Goal: Task Accomplishment & Management: Use online tool/utility

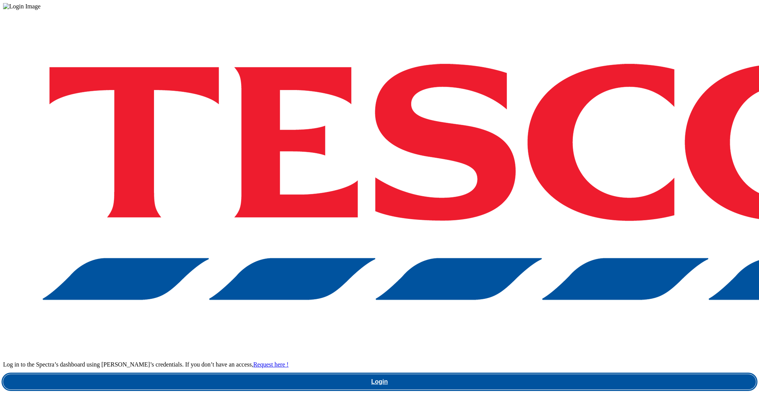
click at [585, 375] on link "Login" at bounding box center [379, 382] width 753 height 15
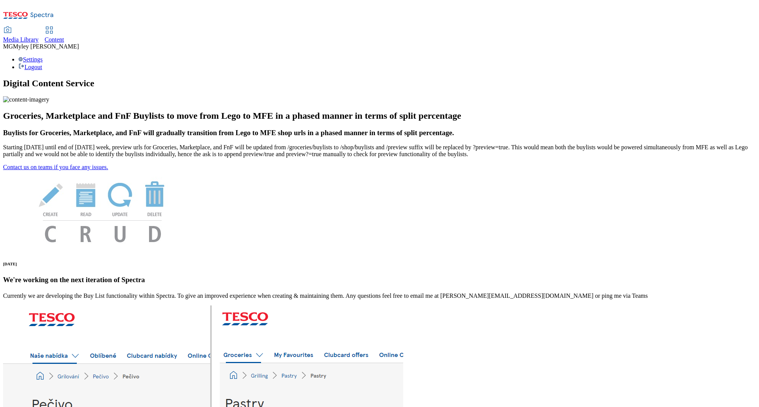
click at [39, 36] on span "Media Library" at bounding box center [21, 39] width 36 height 6
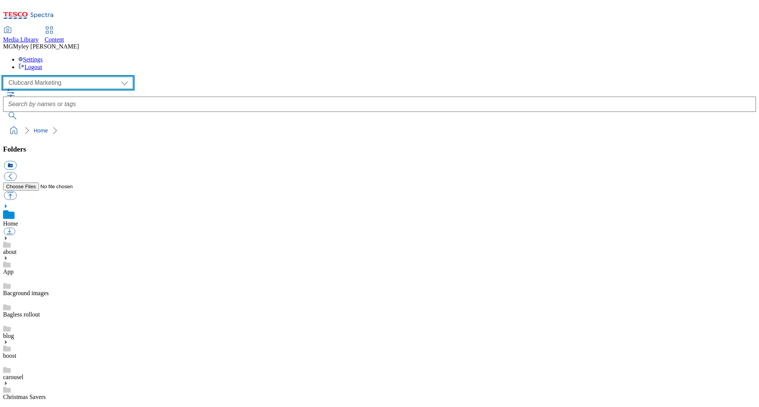
click at [60, 77] on select "Clubcard Marketing Dotcom UK GHS Marketing UK GHS ROI iGHS Marketing CE MCA CZ …" at bounding box center [68, 83] width 130 height 12
select select "flare-ghs-mktg"
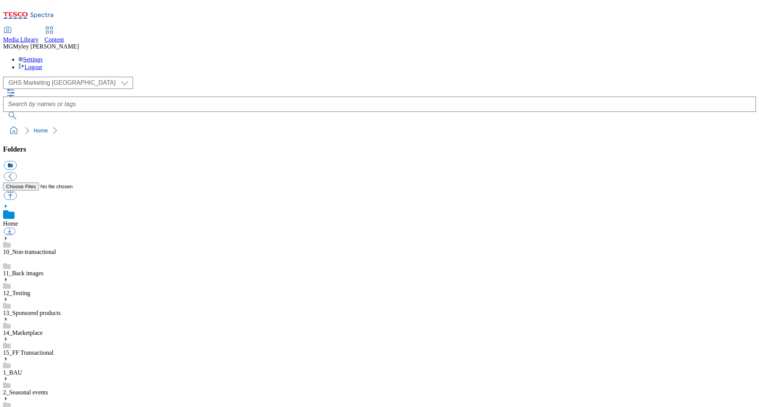
click at [8, 317] on icon at bounding box center [5, 319] width 5 height 5
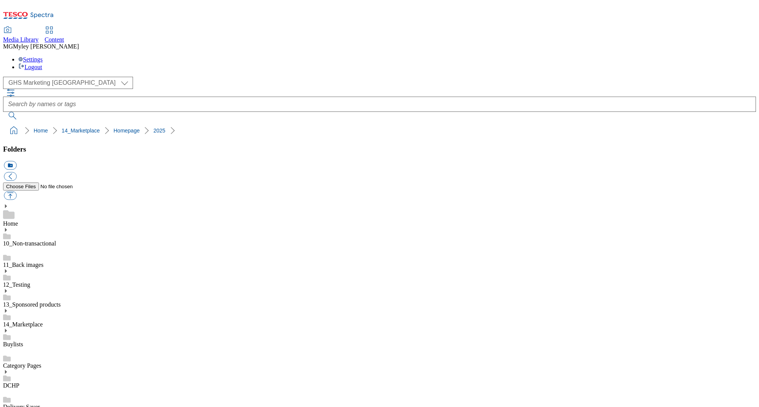
scroll to position [381, 0]
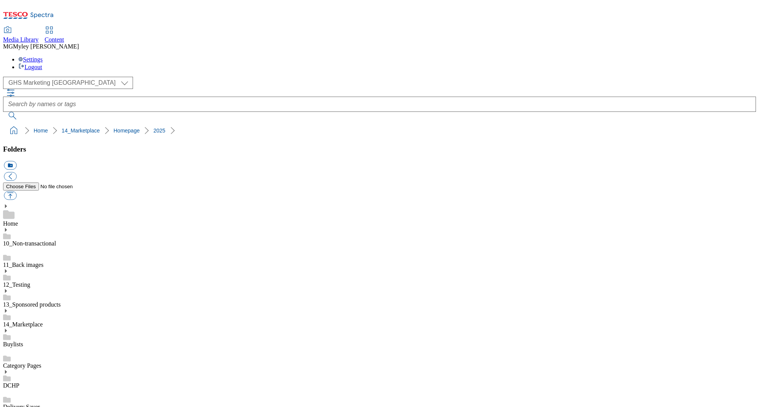
scroll to position [302, 0]
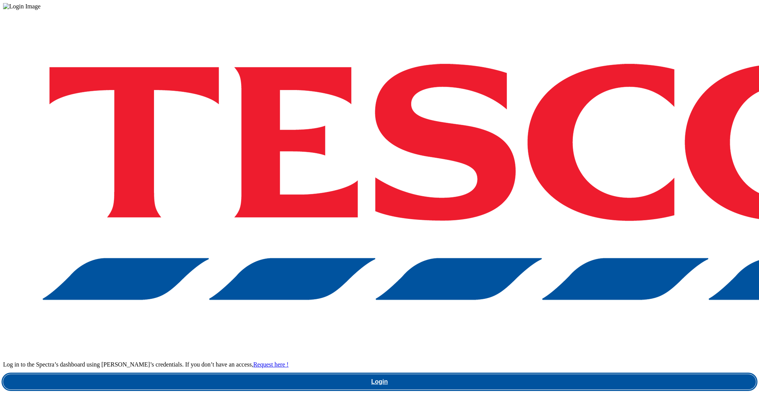
click at [629, 375] on link "Login" at bounding box center [379, 382] width 753 height 15
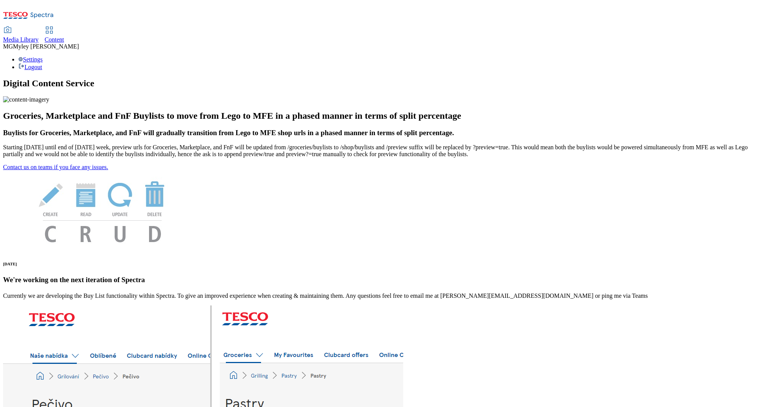
click at [64, 36] on div "Content" at bounding box center [54, 39] width 19 height 7
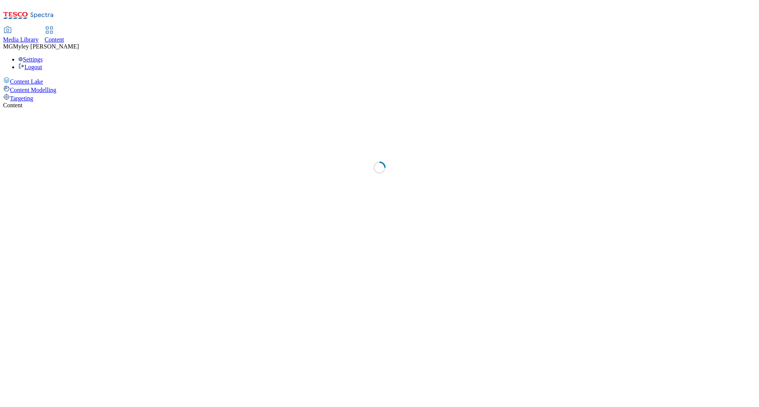
select select "ghs-uk"
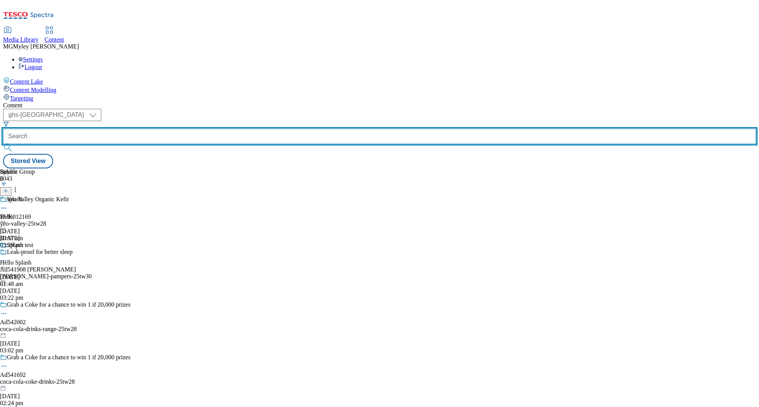
click at [178, 129] on input "text" at bounding box center [379, 136] width 753 height 15
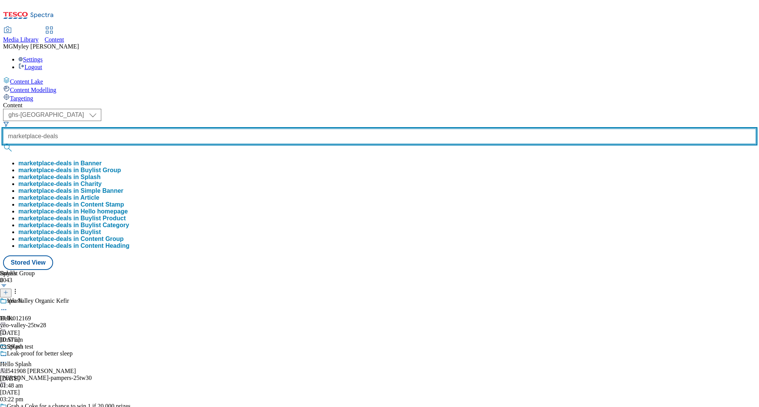
type input "marketplace-deals"
click at [3, 144] on button "submit" at bounding box center [8, 148] width 11 height 8
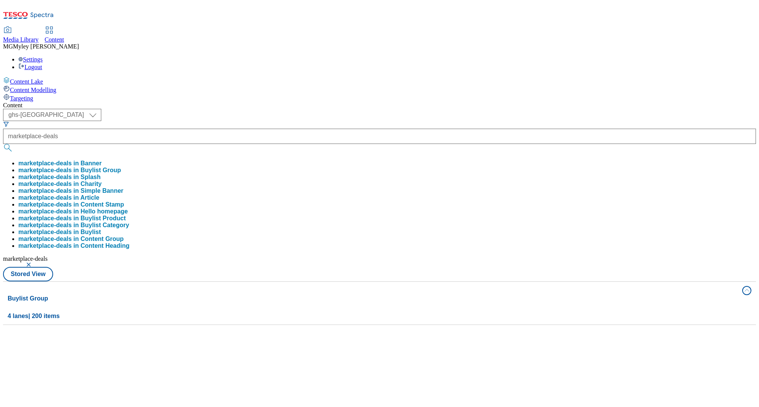
click at [234, 102] on div "Content" at bounding box center [379, 105] width 753 height 7
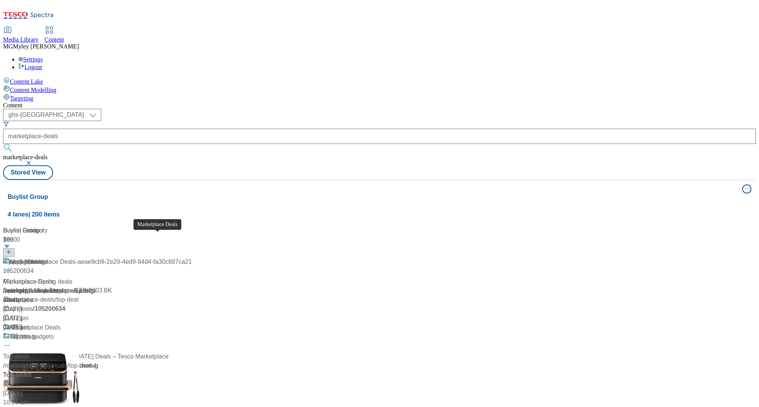
click at [61, 323] on div "Marketplace Deals" at bounding box center [35, 327] width 51 height 9
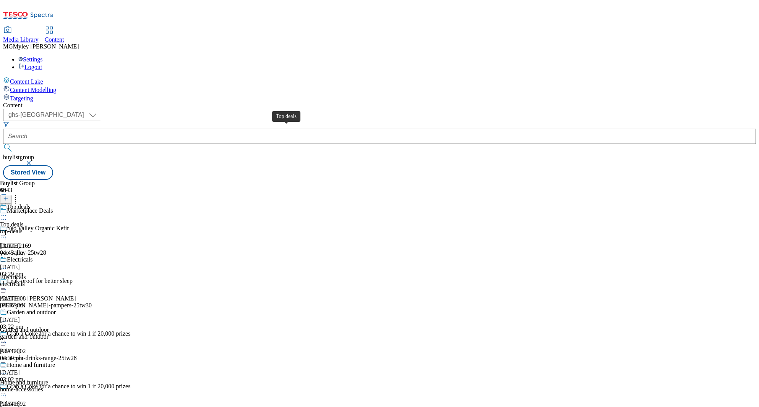
click at [24, 221] on div "Top deals" at bounding box center [12, 224] width 24 height 7
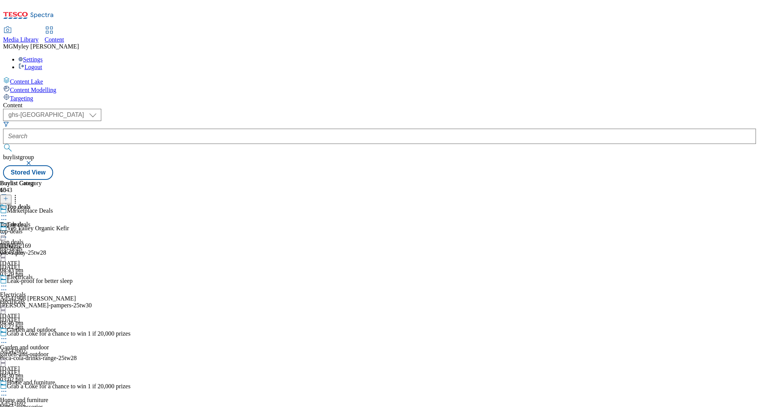
click at [8, 230] on icon at bounding box center [4, 234] width 8 height 8
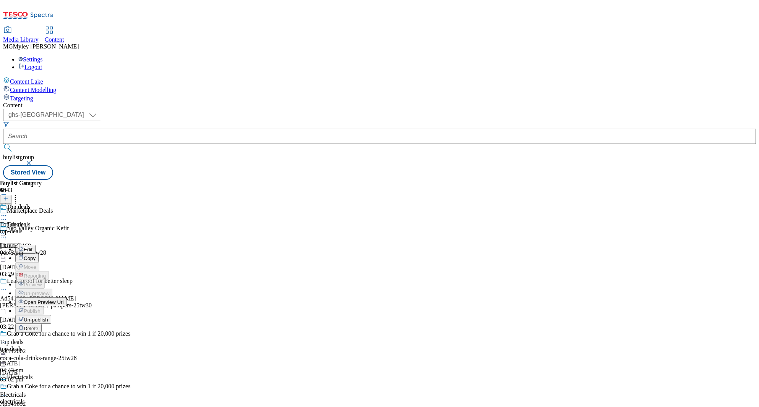
click at [36, 245] on button "Edit" at bounding box center [25, 249] width 20 height 9
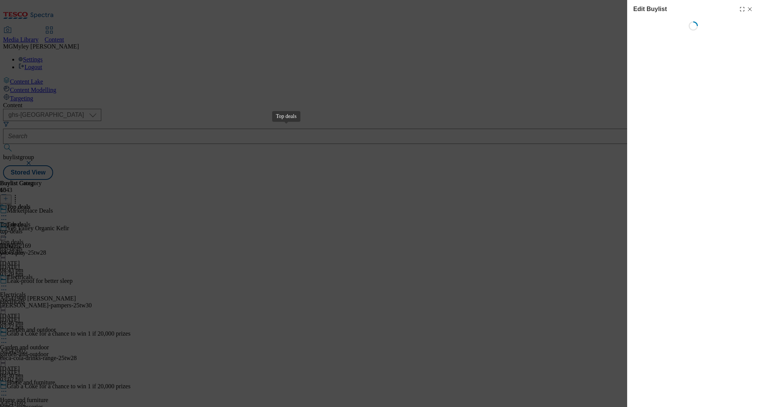
select select "evergreen"
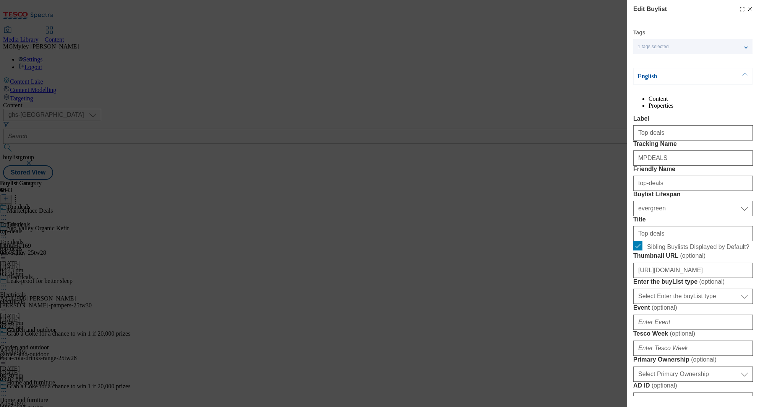
select select "Banner"
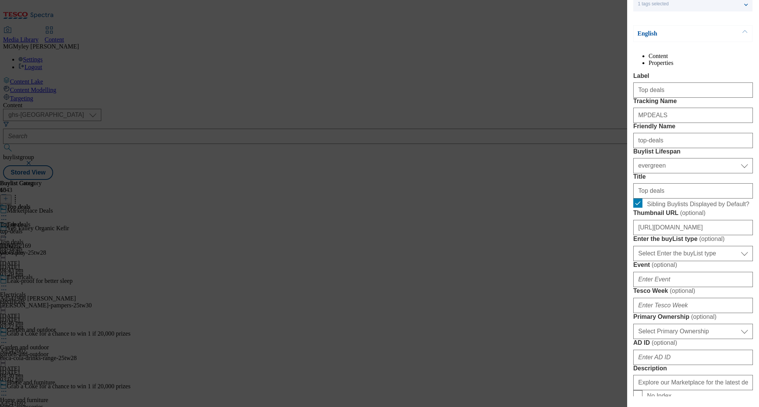
scroll to position [44, 0]
click at [683, 235] on input "https://digitalcontent.api.tesco.com/v2/media/ghs-mktg/4af3017a-cc91-4a71-a3fe-…" at bounding box center [693, 226] width 120 height 15
paste input "06509cb8-6c27-4ba0-bd58-a56a900c1e09/2526-MP-BL-Thumb-Top-deal"
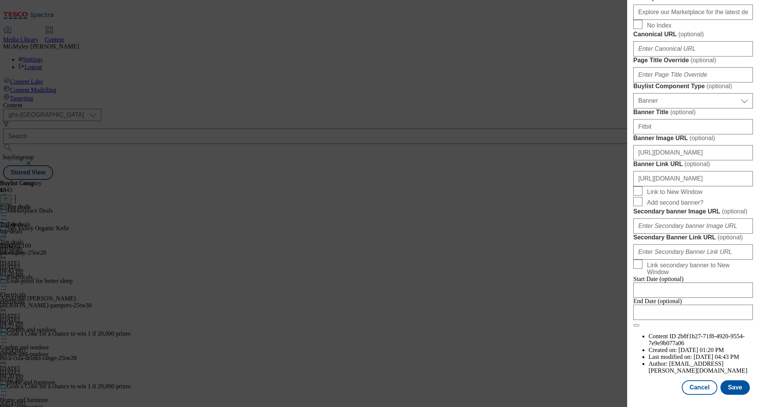
scroll to position [697, 0]
type input "https://digitalcontent.api.tesco.com/v2/media/ghs-mktg/06509cb8-6c27-4ba0-bd58-…"
click at [694, 145] on input "https://digitalcontent.api.tesco.com/v2/media/ghs-mktg/73e7b049-2878-4ae4-b9cb-…" at bounding box center [693, 152] width 120 height 15
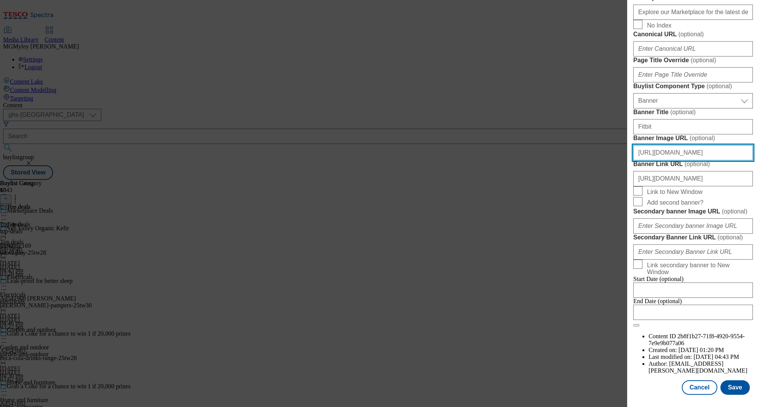
click at [694, 145] on input "https://digitalcontent.api.tesco.com/v2/media/ghs-mktg/73e7b049-2878-4ae4-b9cb-…" at bounding box center [693, 152] width 120 height 15
paste input "5e149244-7b79-477a-b749-c09cce2abad6/2526-MP-bank-hols-Header-1390x392"
type input "https://digitalcontent.api.tesco.com/v2/media/ghs-mktg/5e149244-7b79-477a-b749-…"
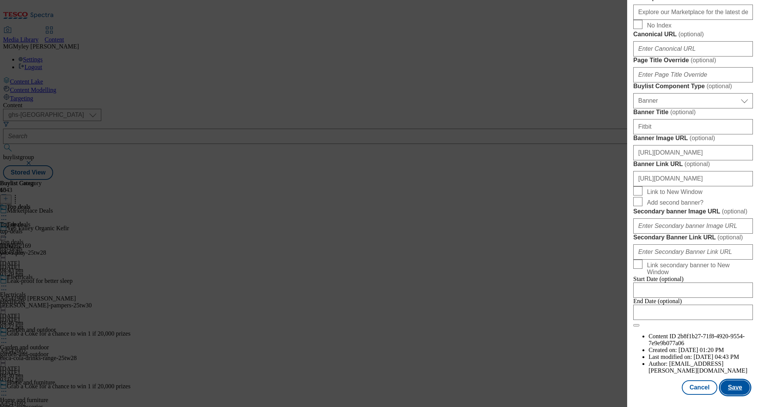
click at [738, 389] on button "Save" at bounding box center [734, 388] width 29 height 15
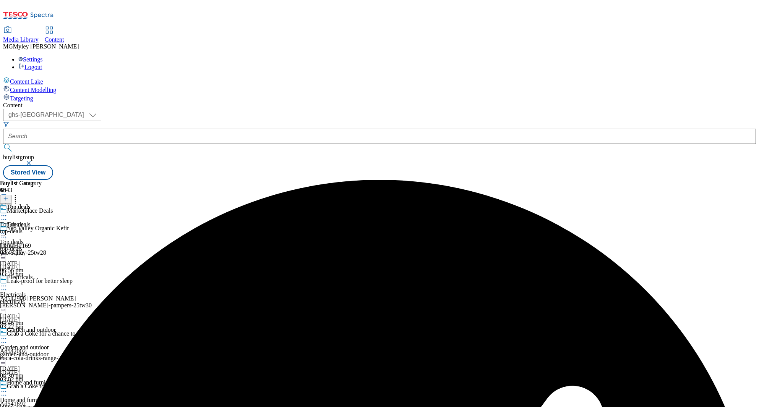
click at [8, 230] on icon at bounding box center [4, 234] width 8 height 8
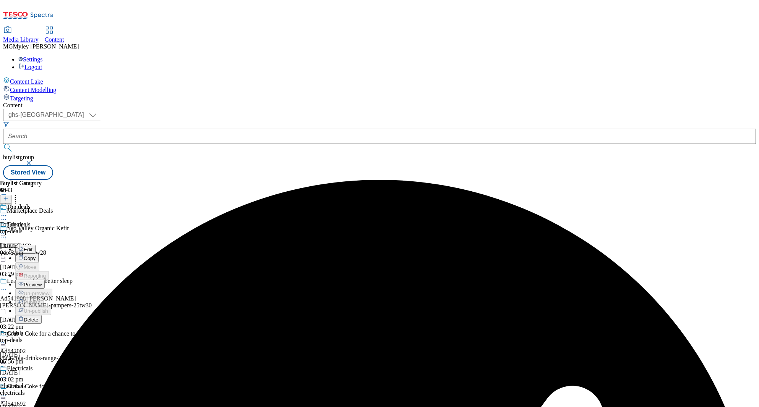
click at [42, 282] on span "Preview" at bounding box center [33, 285] width 18 height 6
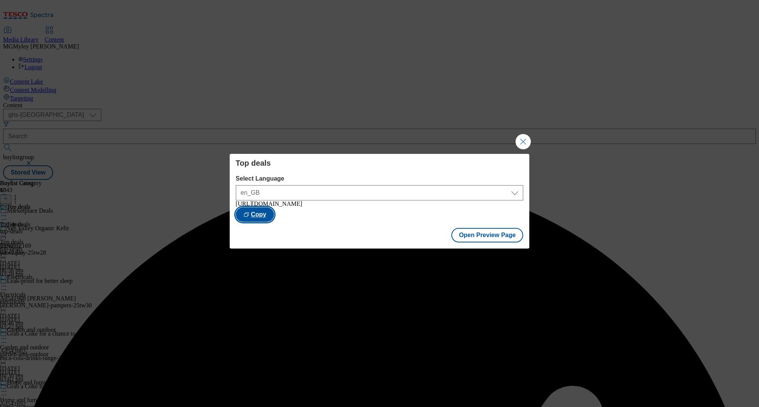
click at [274, 212] on button "Copy" at bounding box center [255, 215] width 38 height 15
click at [498, 232] on button "Open Preview Page" at bounding box center [487, 235] width 72 height 15
drag, startPoint x: 524, startPoint y: 139, endPoint x: 532, endPoint y: 138, distance: 7.4
click at [524, 139] on button "Close Modal" at bounding box center [523, 141] width 15 height 15
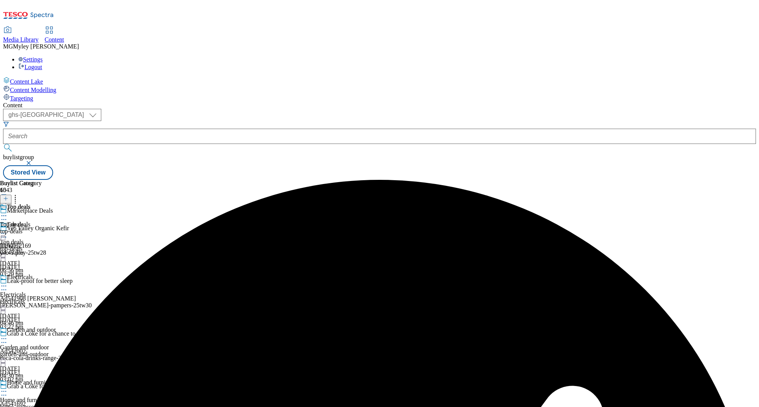
click at [26, 292] on span "Electricals" at bounding box center [13, 295] width 26 height 7
click at [8, 282] on icon at bounding box center [4, 286] width 8 height 8
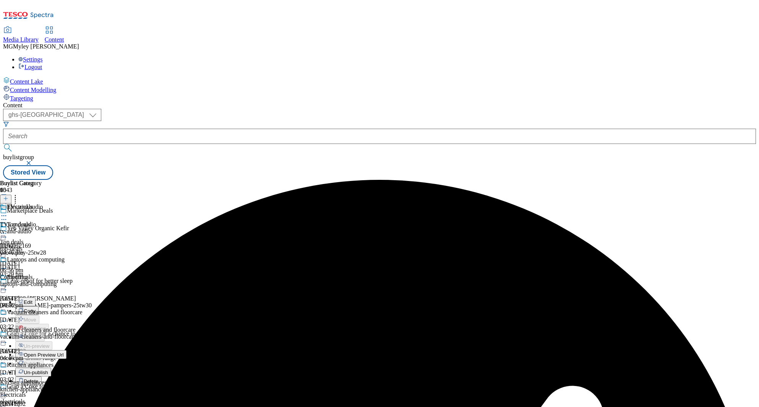
click at [36, 298] on button "Edit" at bounding box center [25, 302] width 20 height 9
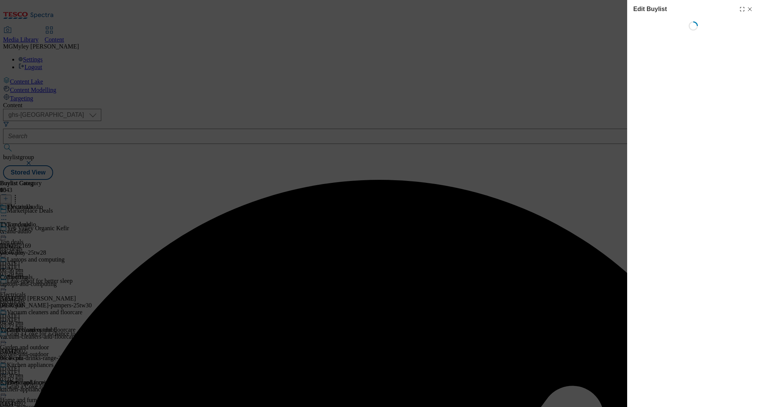
select select "evergreen"
select select "Banner"
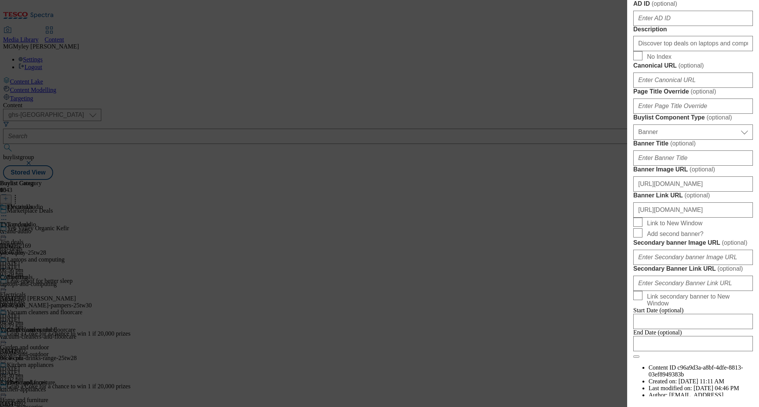
scroll to position [697, 0]
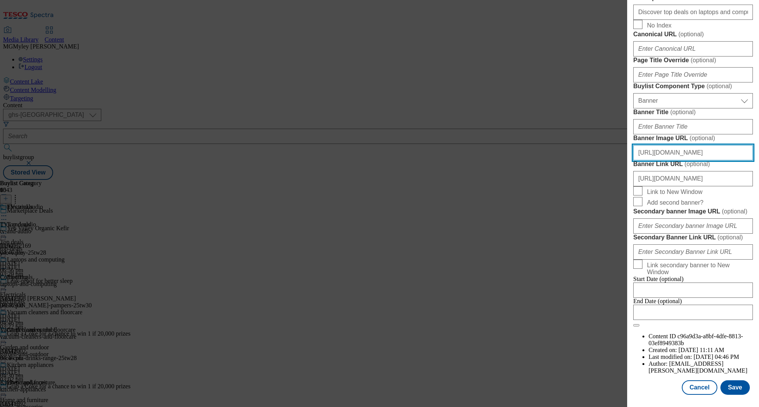
click at [702, 145] on input "https://digitalcontent.api.tesco.com/v2/media/ghs-mktg/73e7b049-2878-4ae4-b9cb-…" at bounding box center [693, 152] width 120 height 15
paste input "www.tesco.com/groceries/en-GB/buylists/marketplace-deals/top-deals?preview=true"
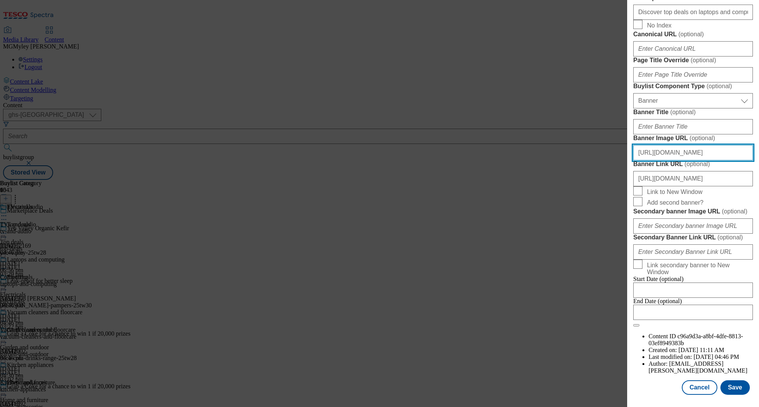
type input "https://www.tesco.com/groceries/en-GB/buylists/marketplace-deals/top-deals?prev…"
click at [741, 397] on div "Modal" at bounding box center [693, 402] width 132 height 11
click at [739, 392] on button "Save" at bounding box center [734, 388] width 29 height 15
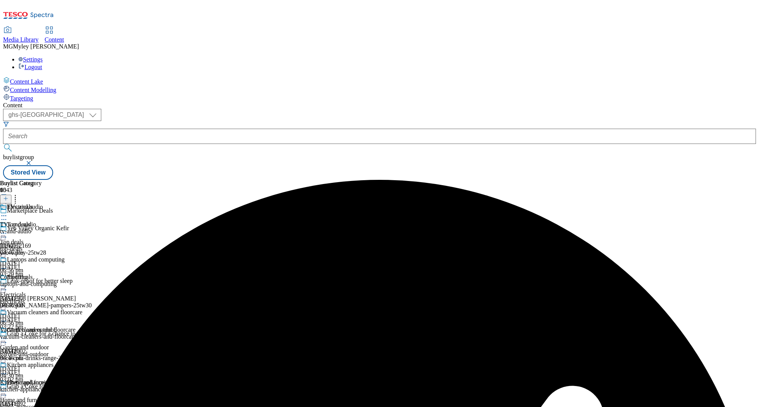
scroll to position [16, 0]
click at [56, 327] on div "Garden and outdoor" at bounding box center [31, 330] width 49 height 7
click at [8, 335] on icon at bounding box center [4, 339] width 8 height 8
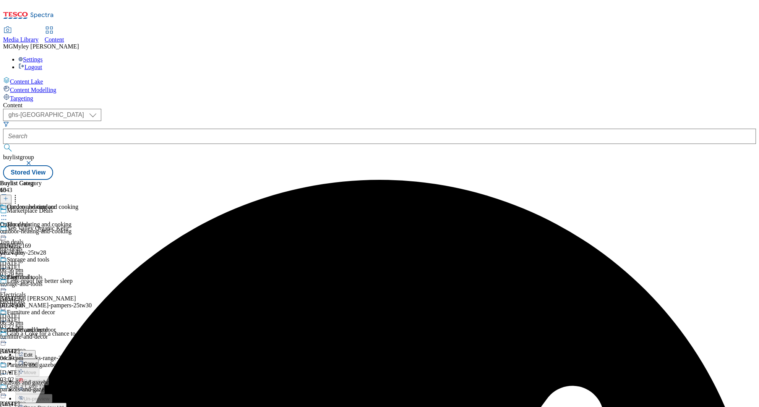
click at [36, 350] on button "Edit" at bounding box center [25, 354] width 20 height 9
select select "evergreen"
select select "Banner"
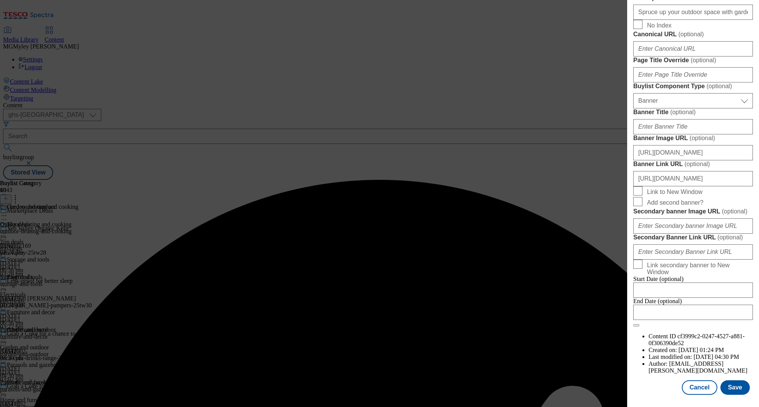
scroll to position [532, 0]
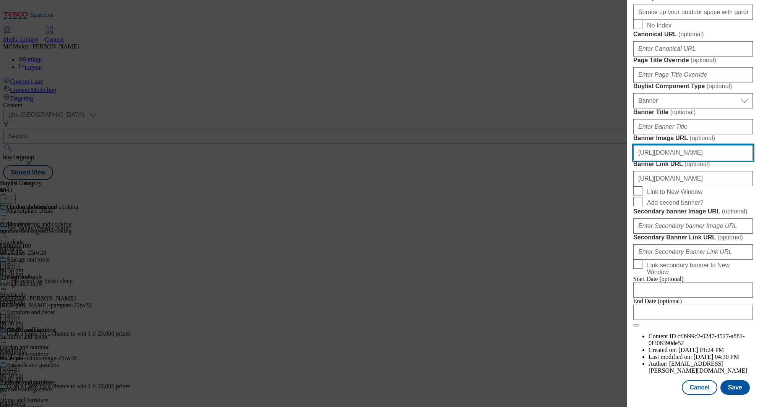
click at [707, 161] on input "https://digitalcontent.api.tesco.com/v2/media/ghs-mktg/73e7b049-2878-4ae4-b9cb-…" at bounding box center [693, 152] width 120 height 15
paste input "www.tesco.com/groceries/en-GB/buylists/marketplace-deals/top-deals?preview=true"
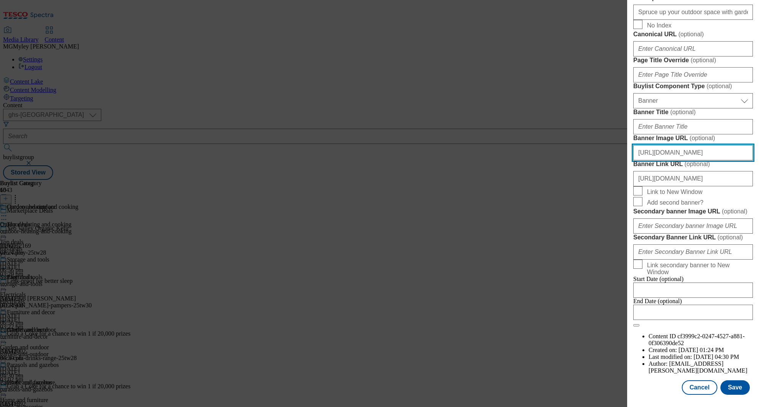
type input "https://www.tesco.com/groceries/en-GB/buylists/marketplace-deals/top-deals?prev…"
click at [733, 379] on div "Tags 1 tags selected buylist English Content Properties Label Garden and outdoo…" at bounding box center [693, 6] width 120 height 780
click at [735, 384] on button "Save" at bounding box center [734, 388] width 29 height 15
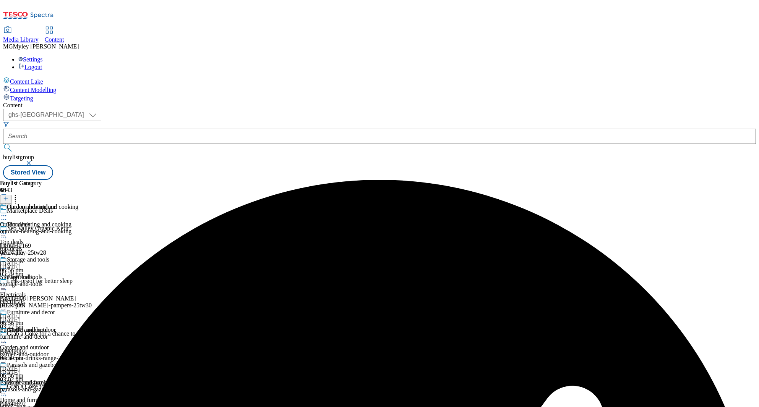
scroll to position [159, 0]
click at [60, 404] on div "home-accessories" at bounding box center [30, 407] width 60 height 7
click at [8, 388] on icon at bounding box center [4, 392] width 8 height 8
click at [32, 405] on span "Edit" at bounding box center [28, 408] width 9 height 6
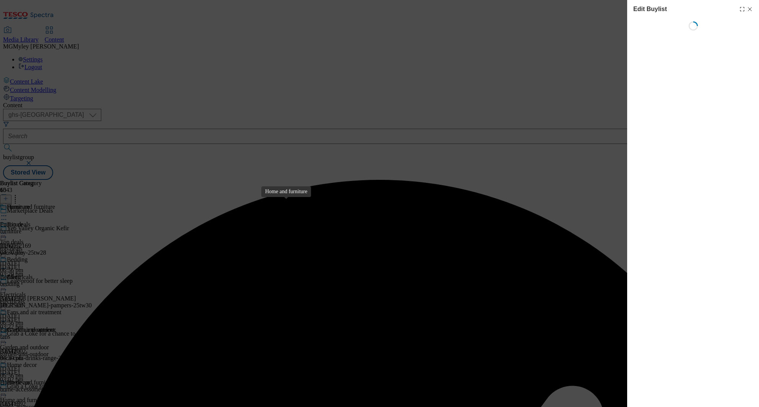
select select "evergreen"
select select "Banner"
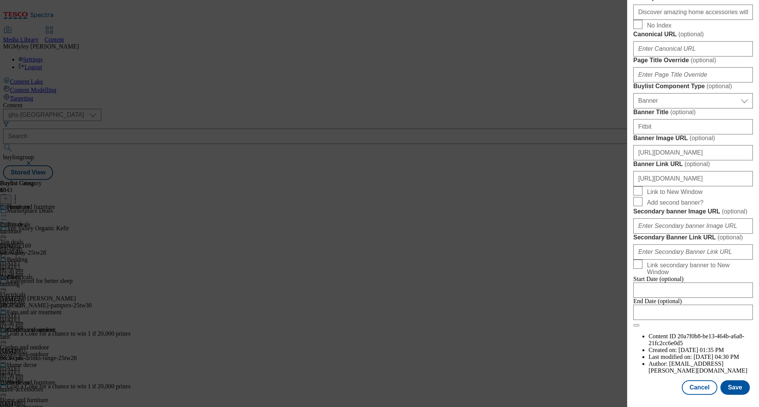
scroll to position [684, 0]
click at [707, 145] on input "https://digitalcontent.api.tesco.com/v2/media/ghs-mktg/73e7b049-2878-4ae4-b9cb-…" at bounding box center [693, 152] width 120 height 15
paste input "www.tesco.com/groceries/en-GB/buylists/marketplace-deals/top-deals?preview=true"
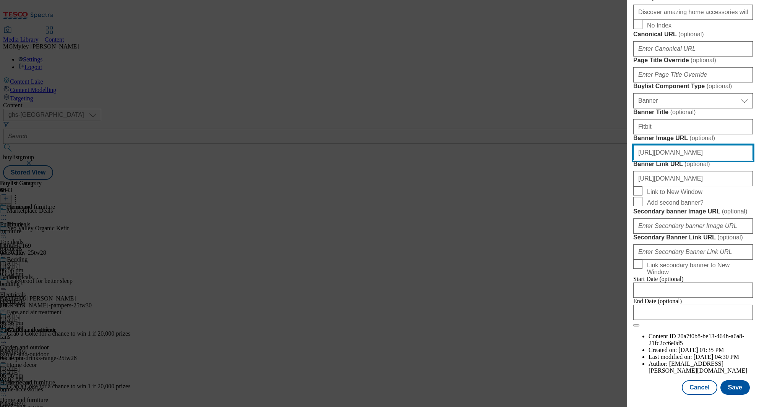
scroll to position [697, 0]
type input "https://www.tesco.com/groceries/en-GB/buylists/marketplace-deals/top-deals?prev…"
click at [732, 387] on button "Save" at bounding box center [734, 388] width 29 height 15
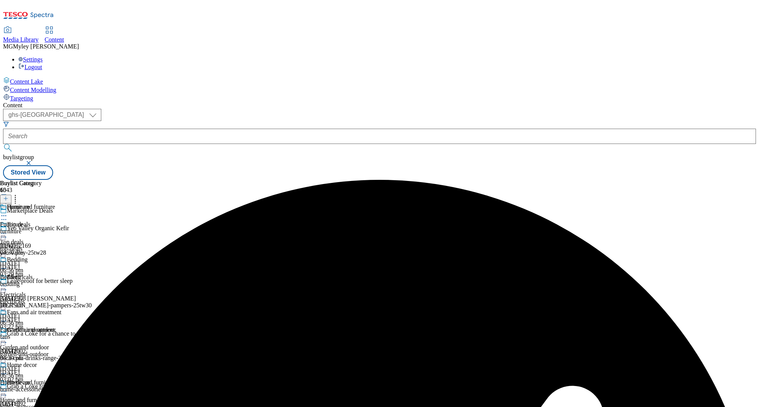
scroll to position [268, 0]
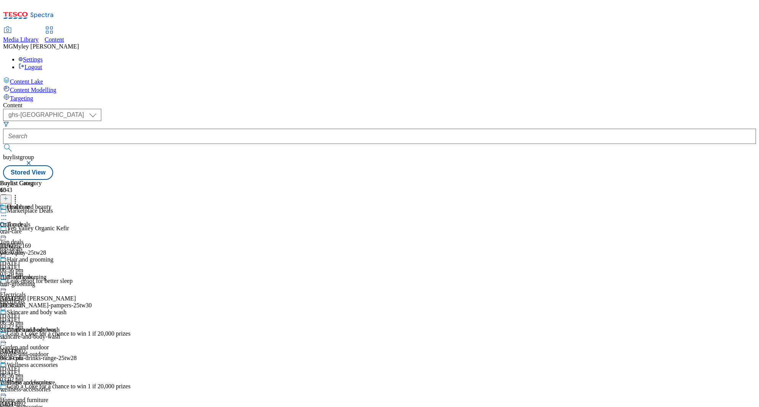
select select "evergreen"
select select "Banner"
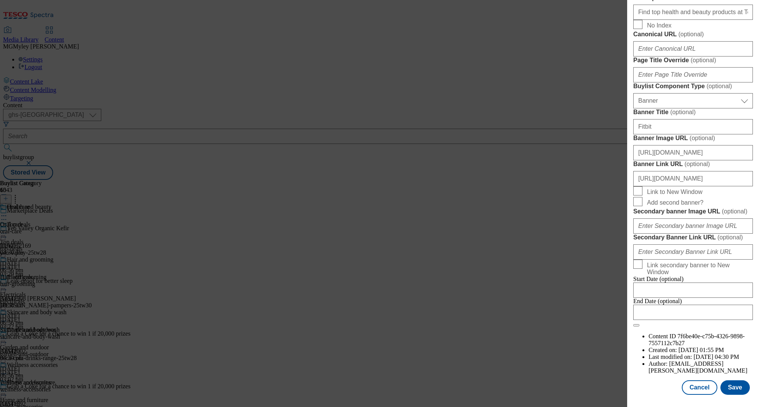
scroll to position [697, 0]
click at [712, 145] on input "https://digitalcontent.api.tesco.com/v2/media/ghs-mktg/73e7b049-2878-4ae4-b9cb-…" at bounding box center [693, 152] width 120 height 15
paste input "www.tesco.com/groceries/en-GB/buylists/marketplace-deals/top-deals?preview=true"
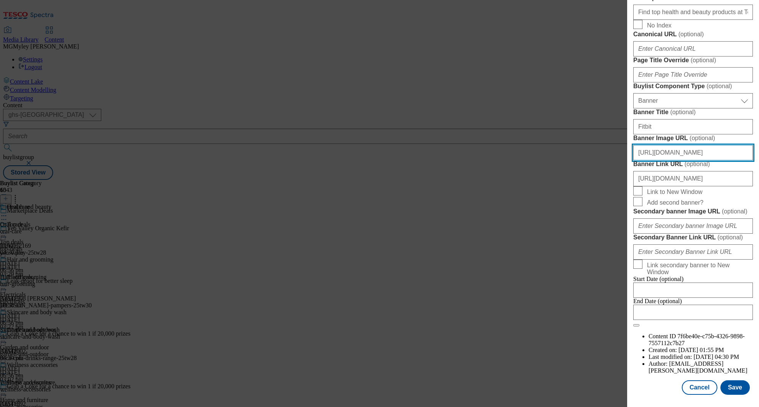
scroll to position [0, 0]
paste input "5e149244-7b79-477a-b749-c09cce2abad6/2526-MP-bank-hols-Header-1390x392"
type input "https://digitalcontent.api.tesco.com/v2/media/ghs-mktg/5e149244-7b79-477a-b749-…"
click at [739, 393] on button "Save" at bounding box center [734, 388] width 29 height 15
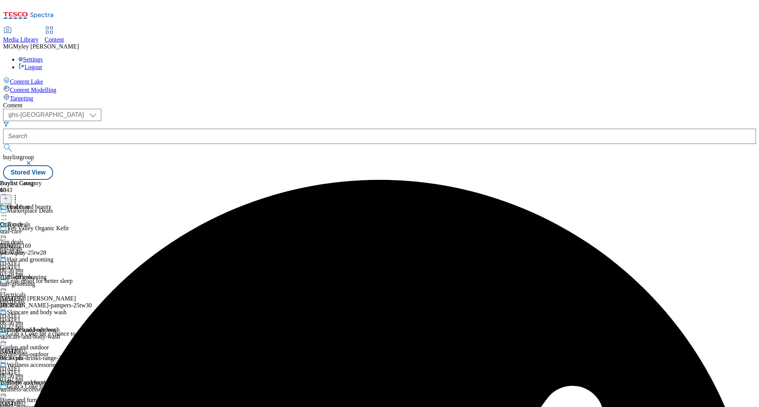
scroll to position [152, 0]
click at [48, 397] on div "Home and furniture" at bounding box center [24, 400] width 48 height 7
click at [8, 388] on icon at bounding box center [4, 392] width 8 height 8
click at [36, 403] on button "Edit" at bounding box center [25, 407] width 20 height 9
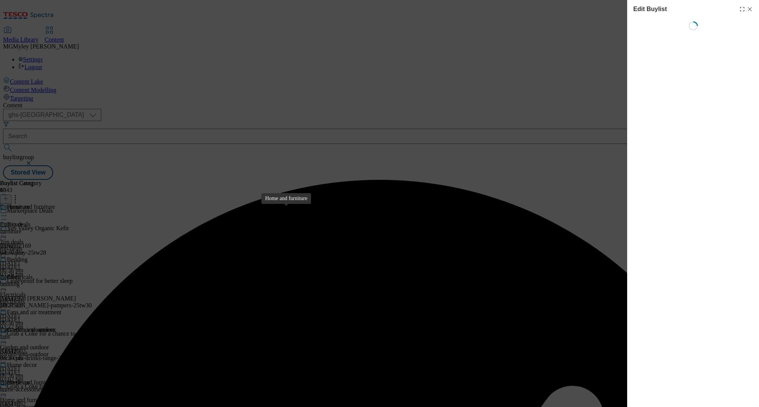
select select "evergreen"
select select "Banner"
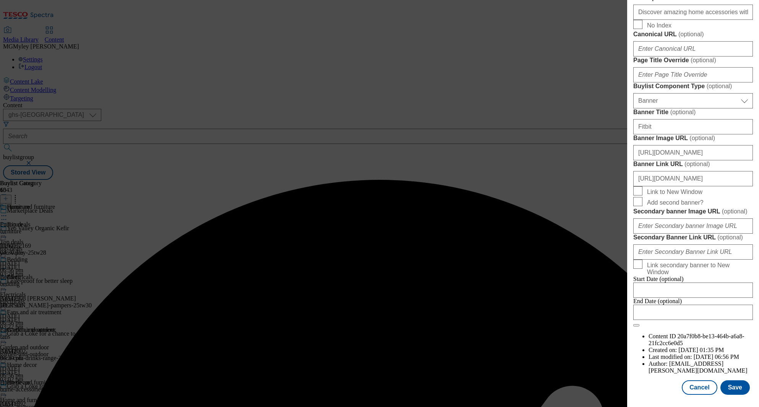
scroll to position [697, 0]
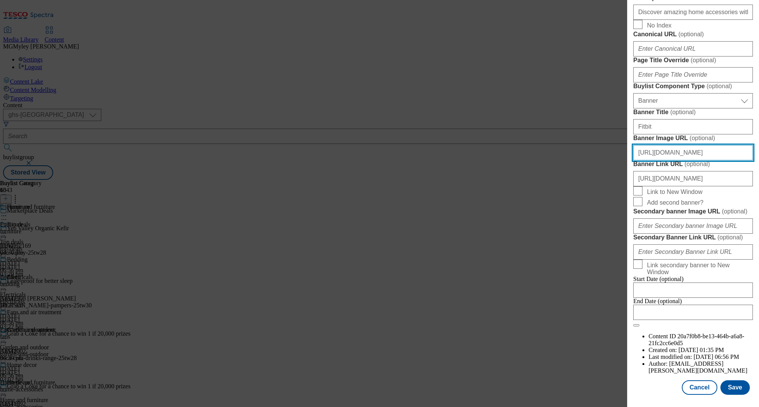
click at [707, 145] on input "https://www.tesco.com/groceries/en-GB/buylists/marketplace-deals/top-deals?prev…" at bounding box center [693, 152] width 120 height 15
paste input "digitalcontent.api.tesco.com/v2/media/ghs-mktg/5e149244-7b79-477a-b749-c09cce2a…"
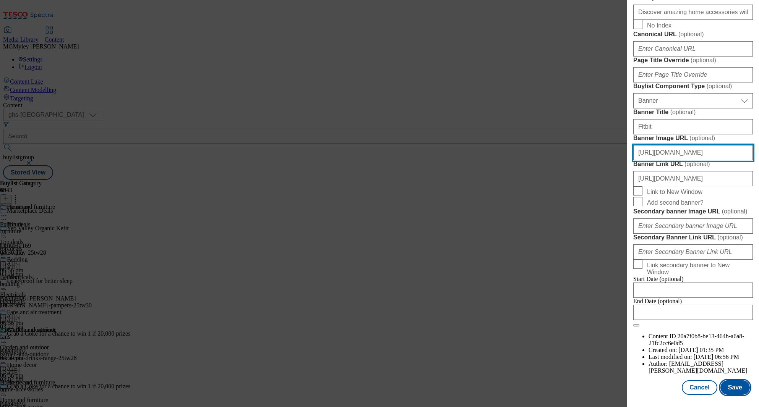
type input "https://digitalcontent.api.tesco.com/v2/media/ghs-mktg/5e149244-7b79-477a-b749-…"
click at [740, 393] on button "Save" at bounding box center [734, 388] width 29 height 15
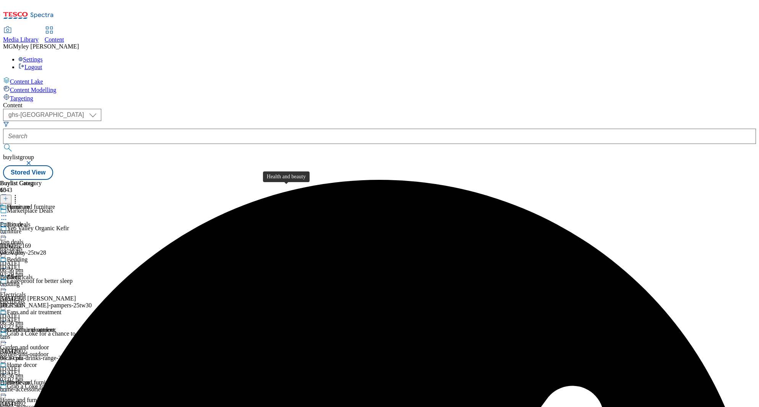
scroll to position [111, 0]
click at [60, 351] on div "garden-and-outdoor" at bounding box center [30, 354] width 60 height 7
click at [8, 335] on icon at bounding box center [4, 339] width 8 height 8
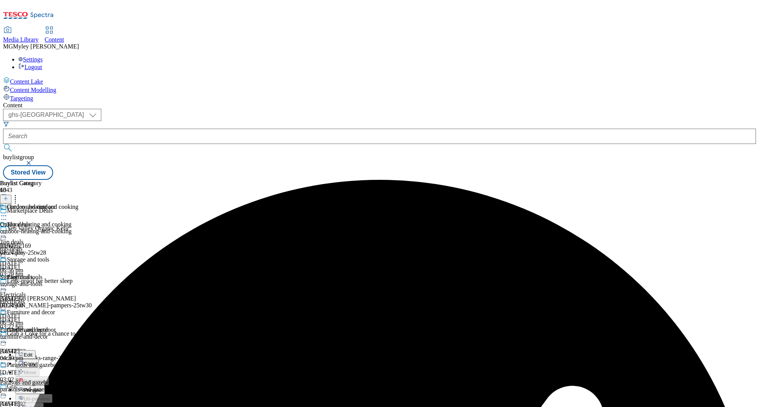
click at [32, 352] on span "Edit" at bounding box center [28, 355] width 9 height 6
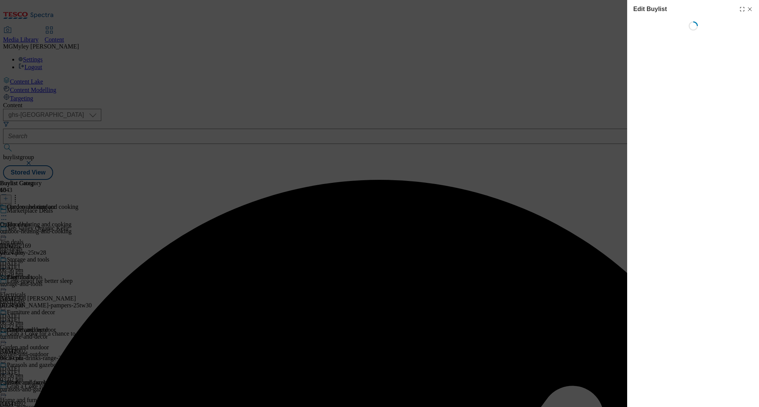
select select "evergreen"
select select "Banner"
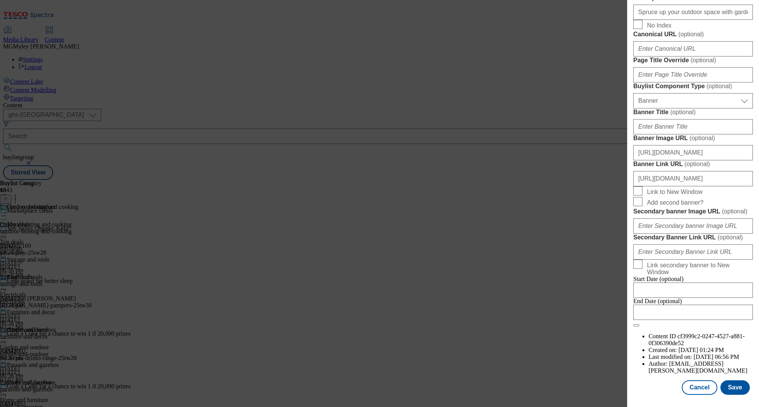
scroll to position [697, 0]
click at [733, 145] on input "https://www.tesco.com/groceries/en-GB/buylists/marketplace-deals/top-deals?prev…" at bounding box center [693, 152] width 120 height 15
paste input "digitalcontent.api.tesco.com/v2/media/ghs-mktg/5e149244-7b79-477a-b749-c09cce2a…"
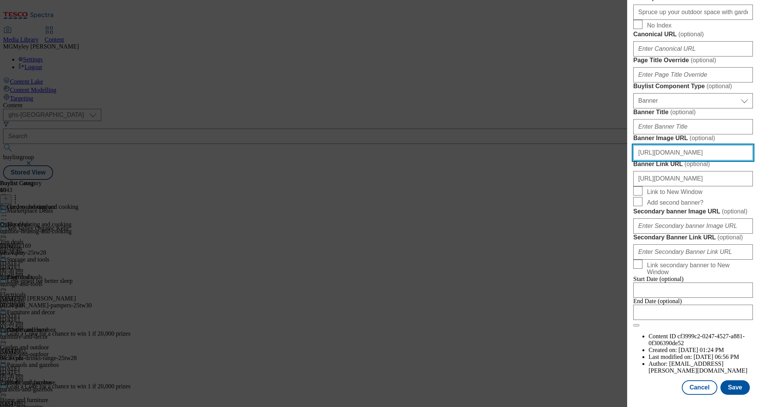
scroll to position [0, 191]
type input "https://digitalcontent.api.tesco.com/v2/media/ghs-mktg/5e149244-7b79-477a-b749-…"
click at [731, 388] on button "Save" at bounding box center [734, 388] width 29 height 15
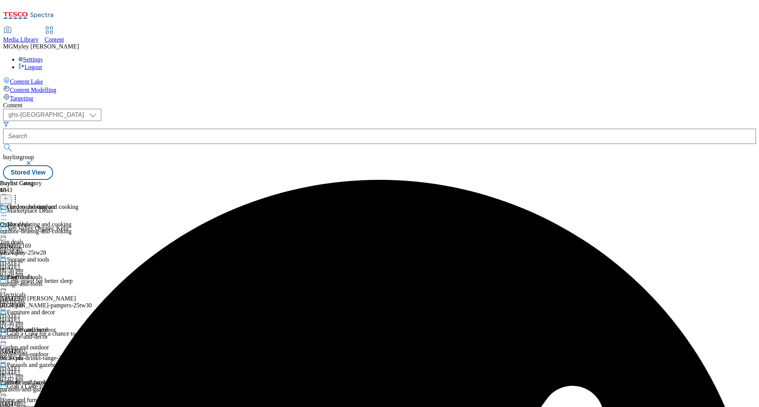
click at [26, 292] on div "Electricals" at bounding box center [13, 295] width 26 height 7
click at [8, 282] on icon at bounding box center [4, 286] width 8 height 8
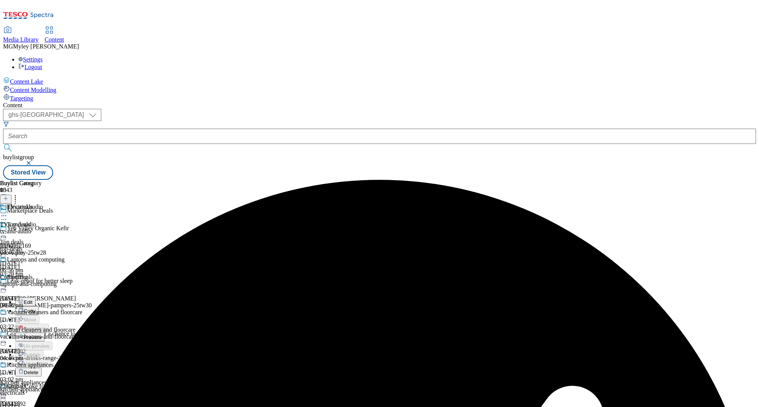
click at [36, 298] on button "Edit" at bounding box center [25, 302] width 20 height 9
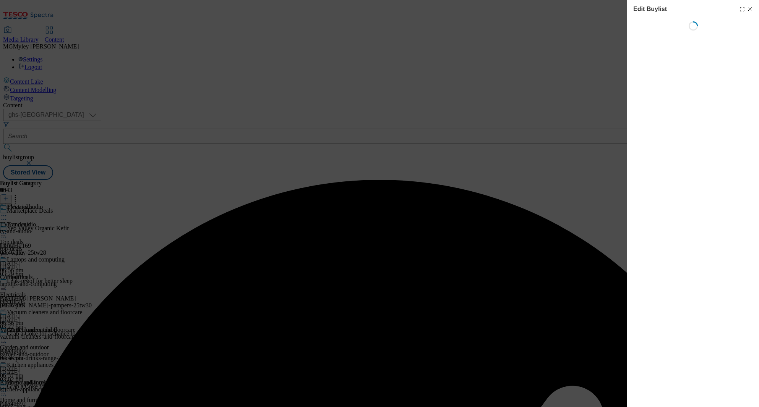
select select "evergreen"
select select "Banner"
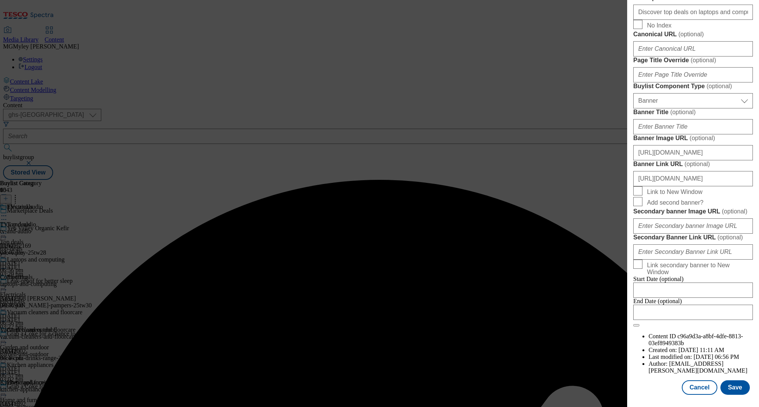
scroll to position [697, 0]
click at [716, 117] on form "Label Electricals Tracking Name MPDEALS Friendly Name electricals Buylist Lifes…" at bounding box center [693, 14] width 120 height 625
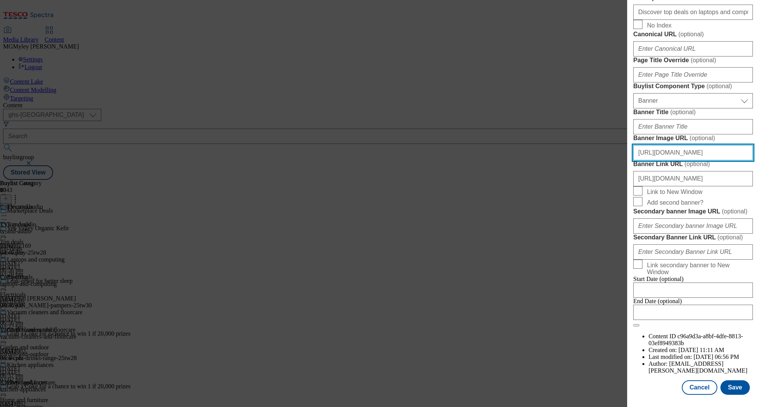
click at [719, 145] on input "https://www.tesco.com/groceries/en-GB/buylists/marketplace-deals/top-deals?prev…" at bounding box center [693, 152] width 120 height 15
paste input "digitalcontent.api.tesco.com/v2/media/ghs-mktg/5e149244-7b79-477a-b749-c09cce2a…"
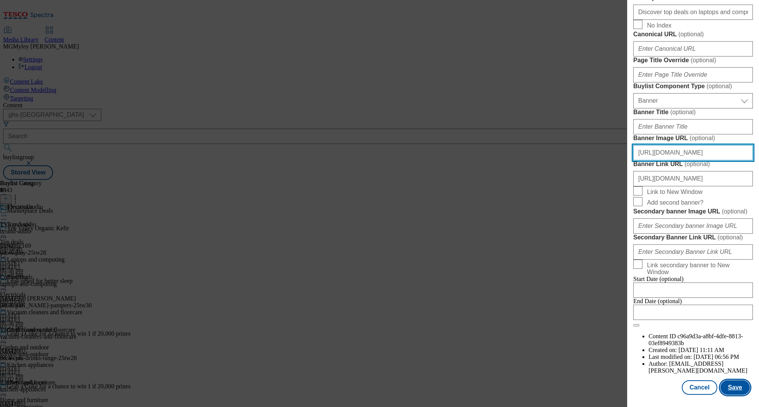
type input "https://digitalcontent.api.tesco.com/v2/media/ghs-mktg/5e149244-7b79-477a-b749-…"
click at [740, 393] on button "Save" at bounding box center [734, 388] width 29 height 15
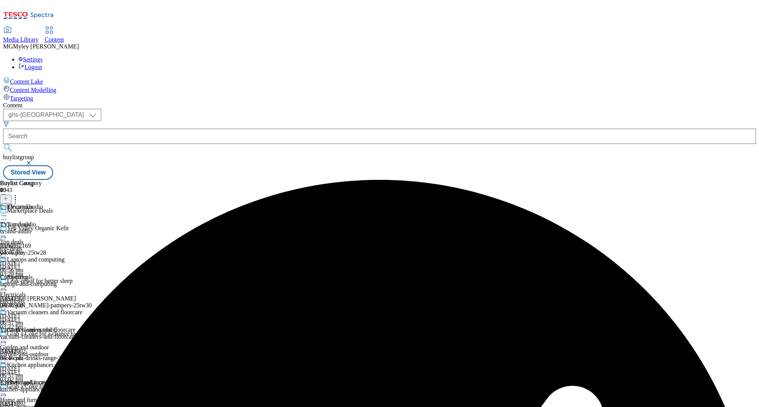
scroll to position [326, 0]
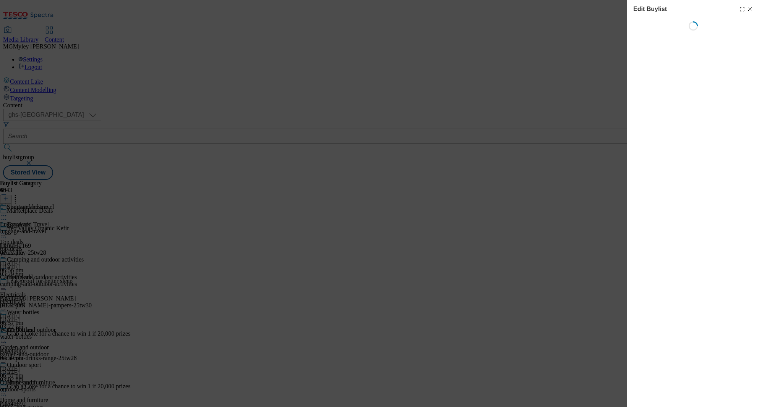
select select "evergreen"
select select "Banner"
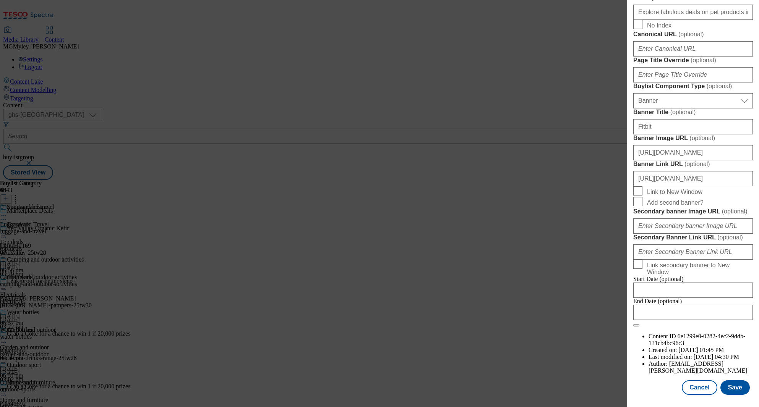
scroll to position [697, 0]
click at [710, 145] on input "https://digitalcontent.api.tesco.com/v2/media/ghs-mktg/73e7b049-2878-4ae4-b9cb-…" at bounding box center [693, 152] width 120 height 15
paste input "5e149244-7b79-477a-b749-c09cce2abad6/2526-MP-bank-hols-Header-1390x392"
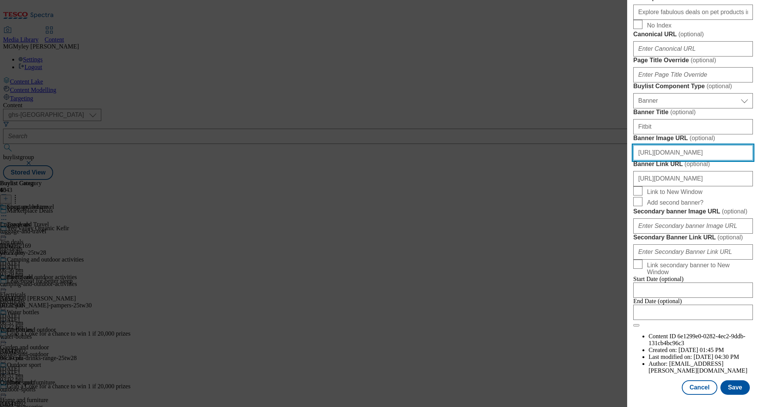
scroll to position [0, 191]
type input "https://digitalcontent.api.tesco.com/v2/media/ghs-mktg/5e149244-7b79-477a-b749-…"
click at [733, 387] on button "Save" at bounding box center [734, 388] width 29 height 15
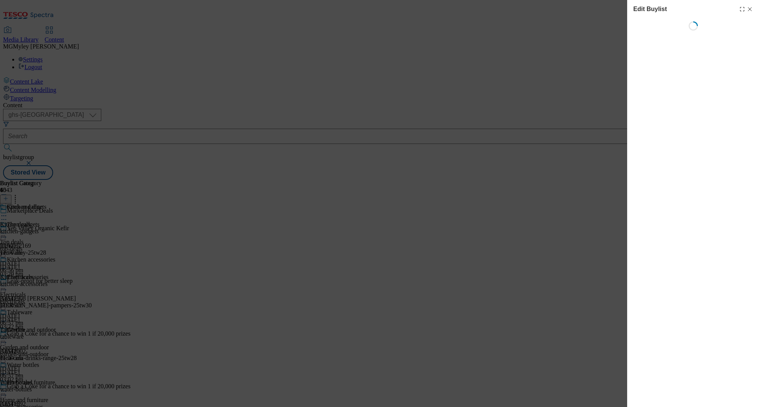
select select "evergreen"
select select "Banner"
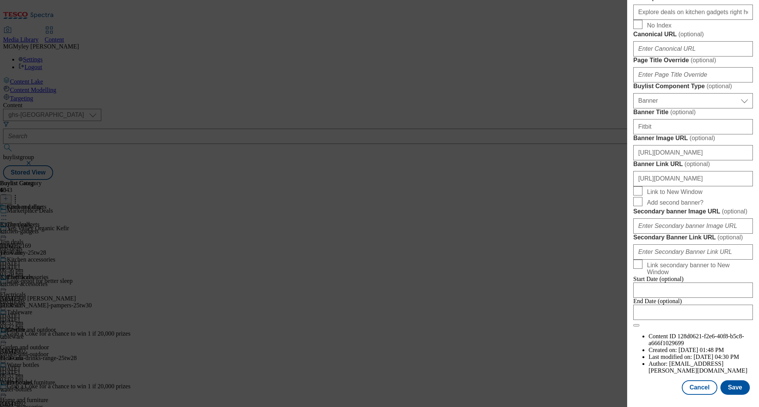
scroll to position [697, 0]
click at [725, 145] on input "https://digitalcontent.api.tesco.com/v2/media/ghs-mktg/73e7b049-2878-4ae4-b9cb-…" at bounding box center [693, 152] width 120 height 15
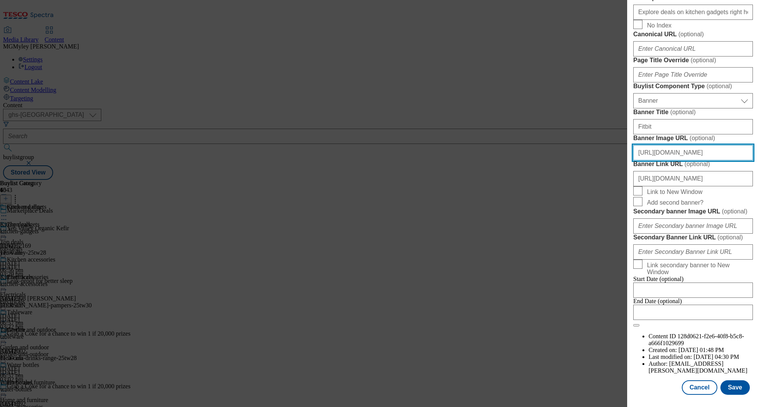
paste input "5e149244-7b79-477a-b749-c09cce2abad6/2526-MP-bank-hols-Header-1390x392"
type input "https://digitalcontent.api.tesco.com/v2/media/ghs-mktg/5e149244-7b79-477a-b749-…"
click at [734, 391] on button "Save" at bounding box center [734, 388] width 29 height 15
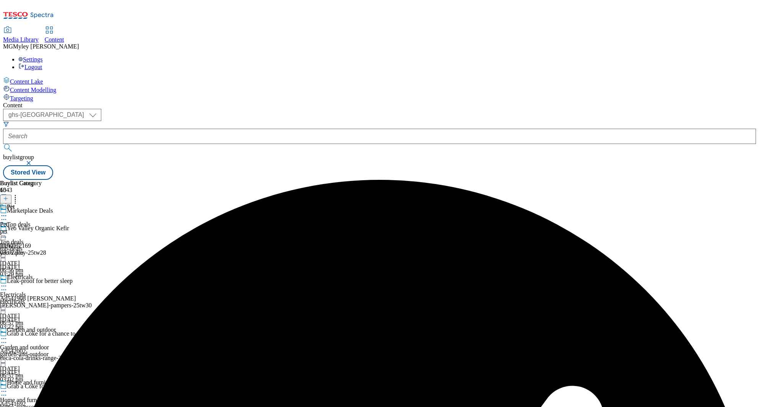
select select "evergreen"
select select "Banner"
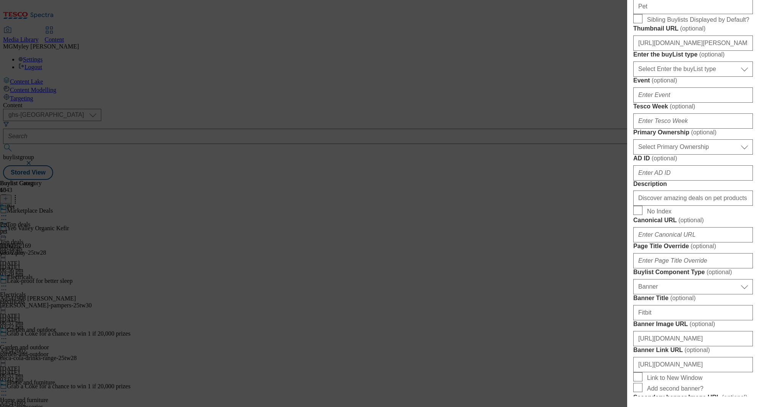
scroll to position [537, 0]
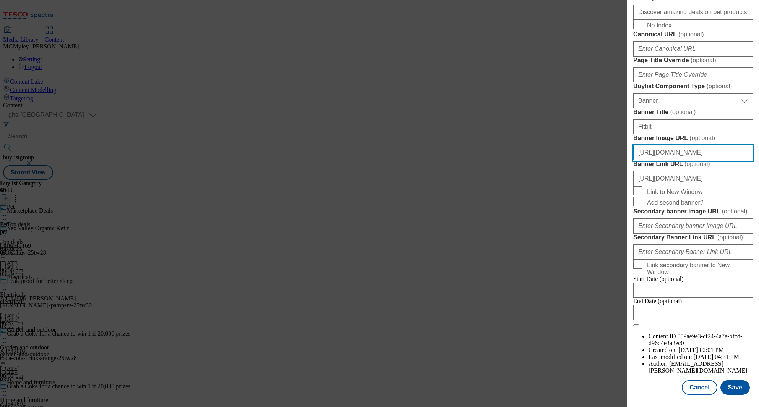
click at [701, 161] on input "https://digitalcontent.api.tesco.com/v2/media/ghs-mktg/73e7b049-2878-4ae4-b9cb-…" at bounding box center [693, 152] width 120 height 15
paste input "5e149244-7b79-477a-b749-c09cce2abad6/2526-MP-bank-hols-Header-1390x392"
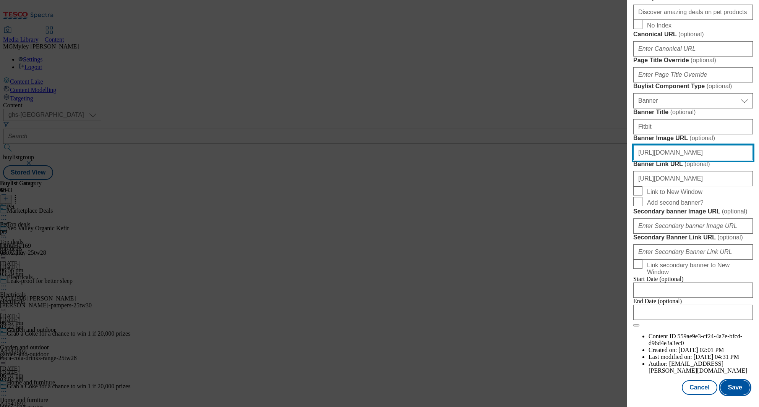
type input "https://digitalcontent.api.tesco.com/v2/media/ghs-mktg/5e149244-7b79-477a-b749-…"
click at [743, 384] on button "Save" at bounding box center [734, 388] width 29 height 15
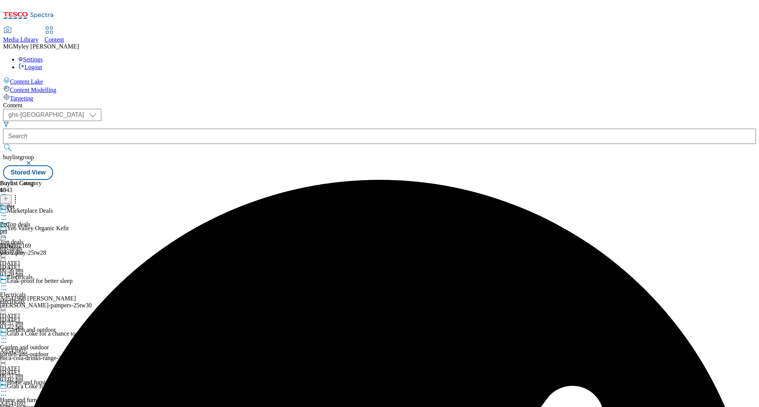
click at [60, 246] on div "top-deals" at bounding box center [30, 249] width 60 height 7
click at [60, 298] on div "electricals" at bounding box center [30, 301] width 60 height 7
click at [60, 274] on div "Electricals Electricals electricals 26 Aug 2025 06:57 pm" at bounding box center [30, 300] width 60 height 53
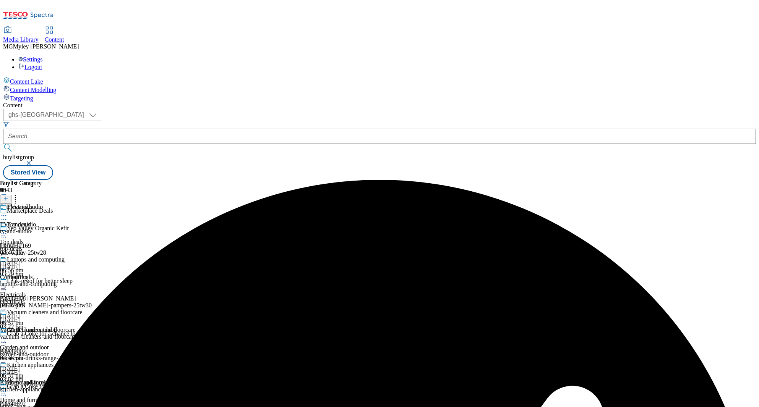
click at [8, 282] on icon at bounding box center [4, 286] width 8 height 8
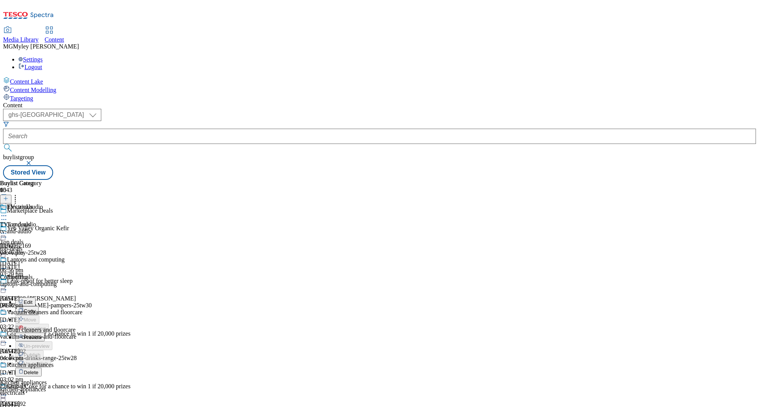
click at [42, 335] on span "Preview" at bounding box center [33, 338] width 18 height 6
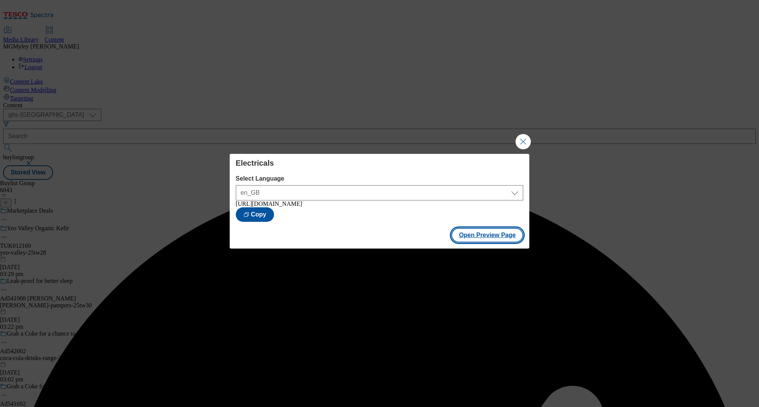
click at [501, 243] on button "Open Preview Page" at bounding box center [487, 235] width 72 height 15
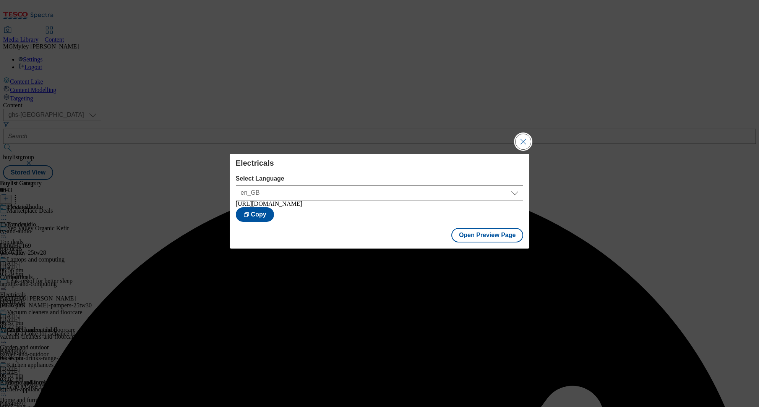
drag, startPoint x: 522, startPoint y: 142, endPoint x: 517, endPoint y: 144, distance: 5.0
click at [522, 142] on button "Close Modal" at bounding box center [523, 141] width 15 height 15
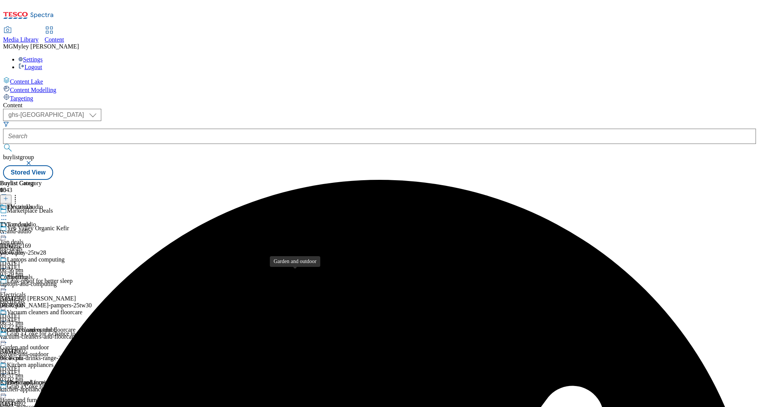
scroll to position [71, 0]
click at [60, 351] on div "garden-and-outdoor" at bounding box center [30, 354] width 60 height 7
click at [8, 335] on icon at bounding box center [4, 339] width 8 height 8
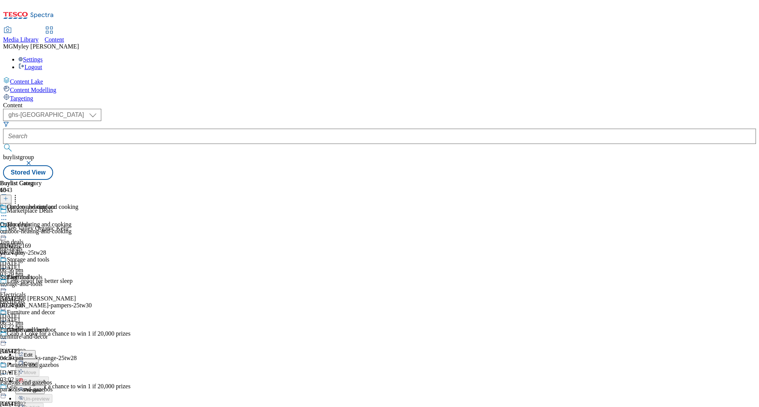
click at [45, 386] on button "Preview" at bounding box center [29, 390] width 29 height 9
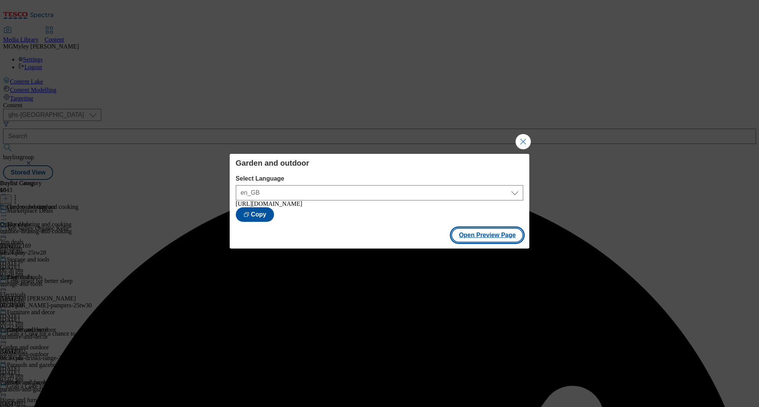
click at [507, 236] on button "Open Preview Page" at bounding box center [487, 235] width 72 height 15
click at [527, 136] on button "Close Modal" at bounding box center [523, 141] width 15 height 15
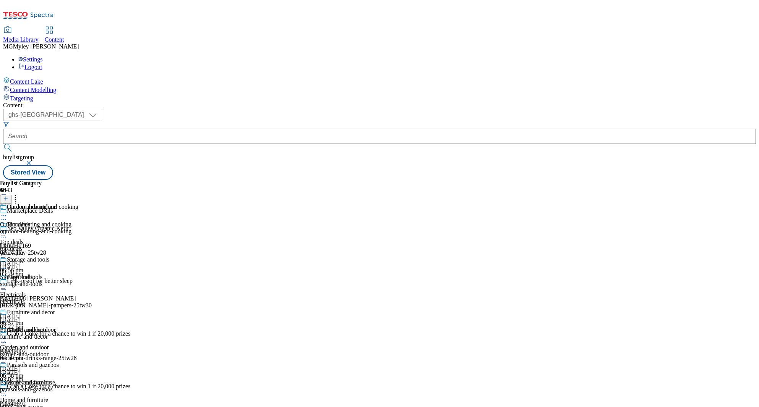
scroll to position [159, 0]
click at [60, 404] on div "home-accessories" at bounding box center [30, 407] width 60 height 7
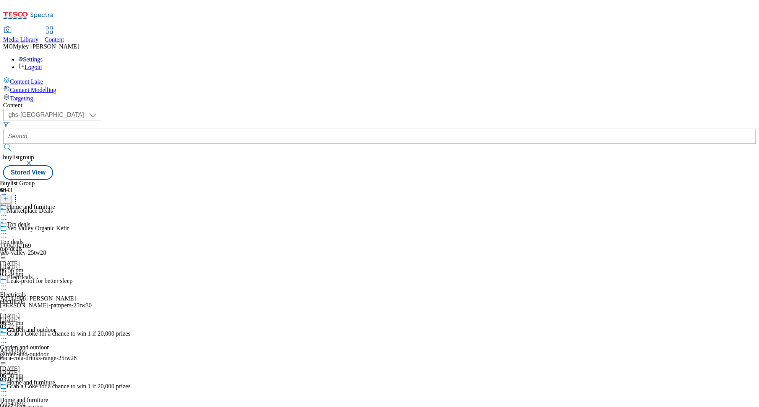
click at [8, 388] on icon at bounding box center [4, 392] width 8 height 8
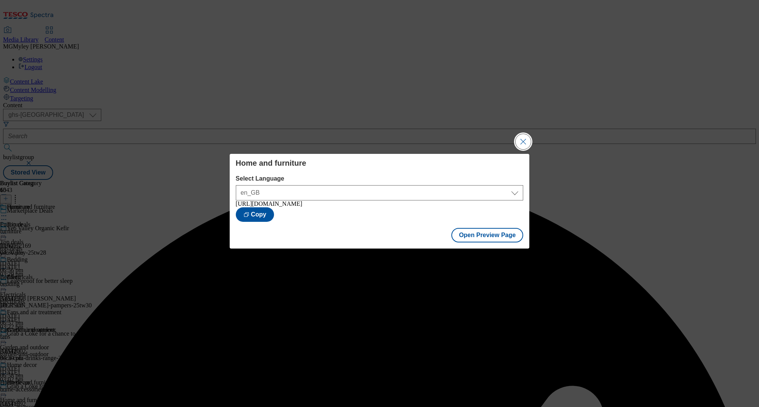
click at [521, 138] on button "Close Modal" at bounding box center [523, 141] width 15 height 15
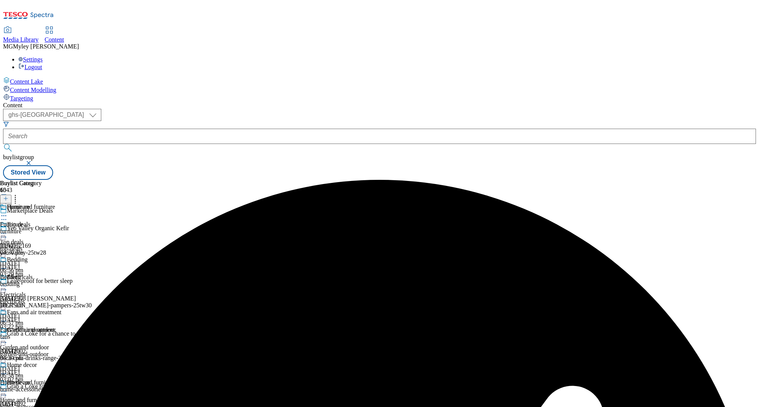
scroll to position [257, 0]
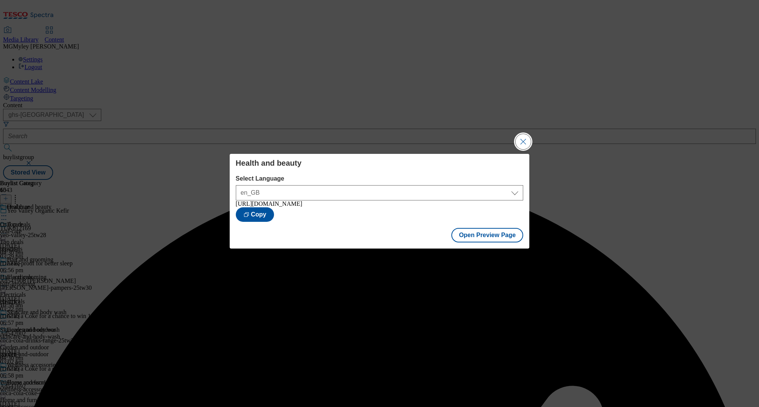
click at [519, 142] on button "Close Modal" at bounding box center [523, 141] width 15 height 15
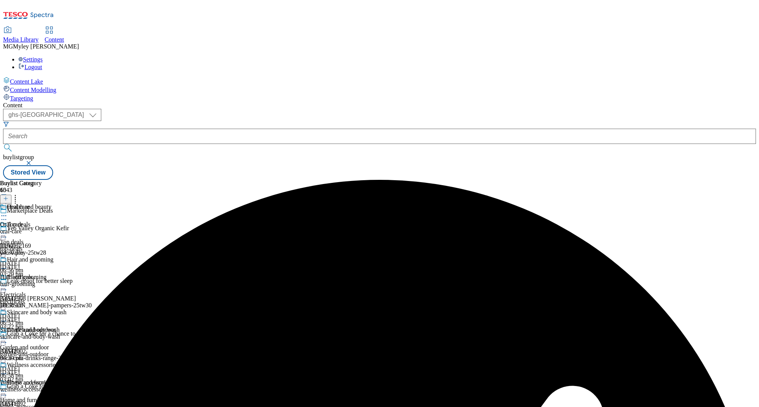
scroll to position [318, 0]
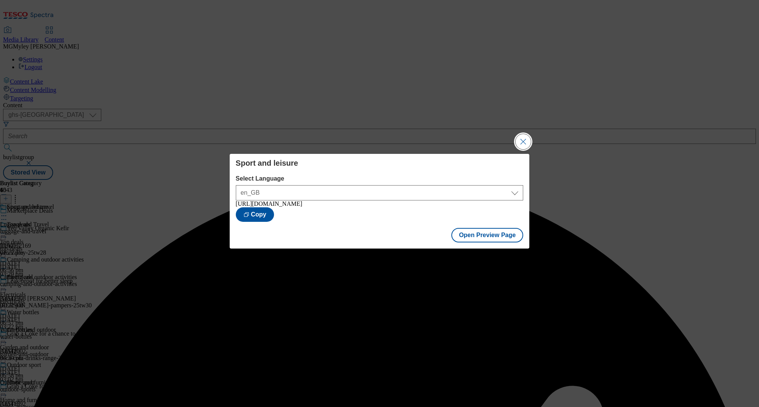
click at [527, 135] on button "Close Modal" at bounding box center [523, 141] width 15 height 15
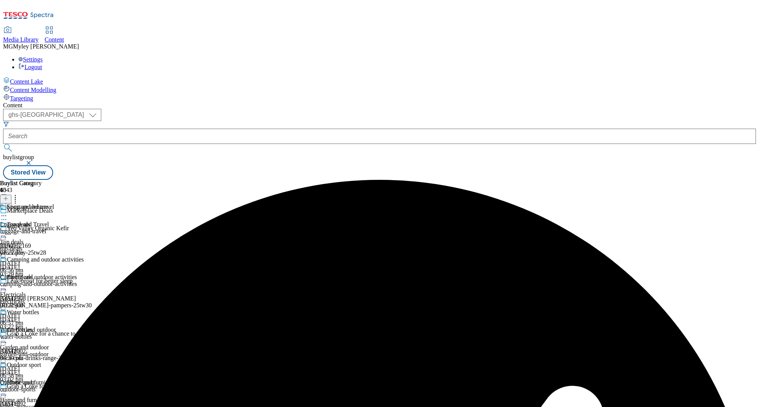
scroll to position [480, 0]
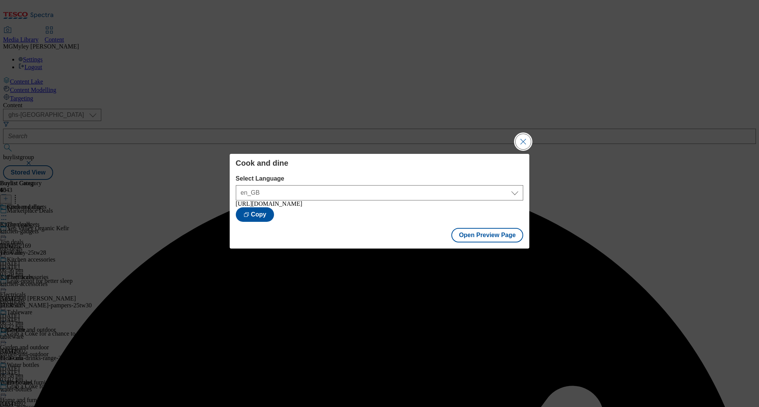
click at [526, 144] on button "Close Modal" at bounding box center [523, 141] width 15 height 15
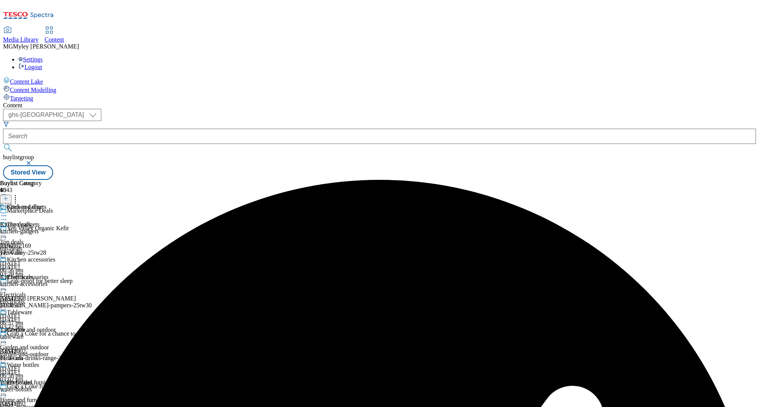
scroll to position [462, 0]
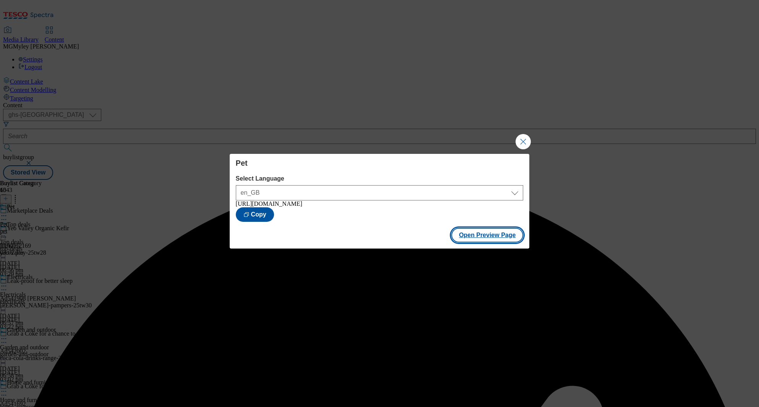
click at [490, 241] on button "Open Preview Page" at bounding box center [487, 235] width 72 height 15
click at [524, 142] on button "Close Modal" at bounding box center [523, 141] width 15 height 15
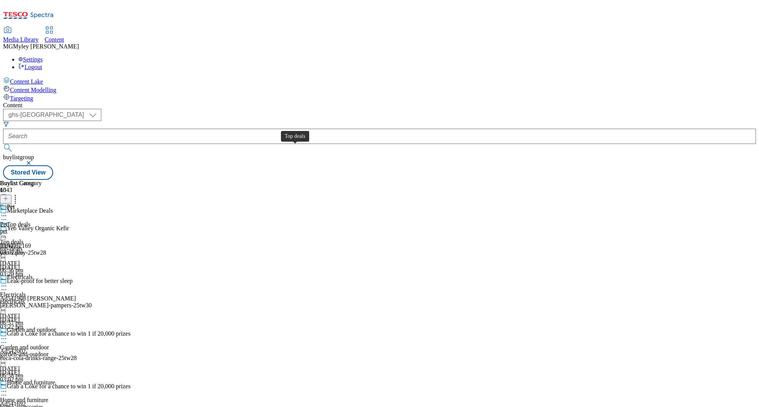
click at [31, 221] on div "Top deals" at bounding box center [19, 224] width 24 height 7
click at [8, 230] on icon at bounding box center [4, 234] width 8 height 8
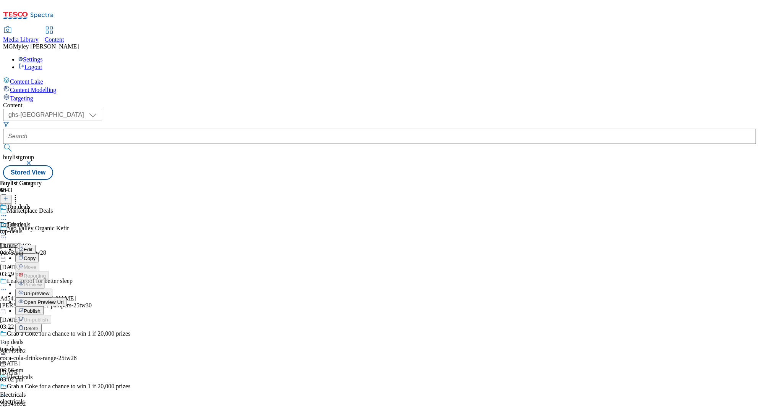
click at [41, 308] on span "Publish" at bounding box center [32, 311] width 17 height 6
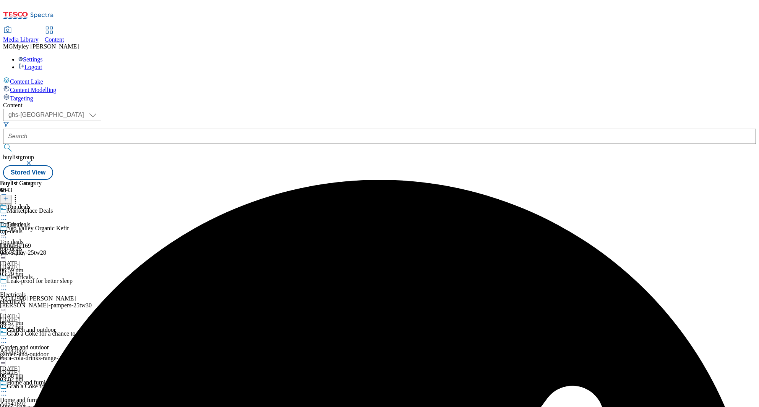
click at [60, 298] on div "electricals" at bounding box center [30, 301] width 60 height 7
click at [8, 282] on icon at bounding box center [4, 286] width 8 height 8
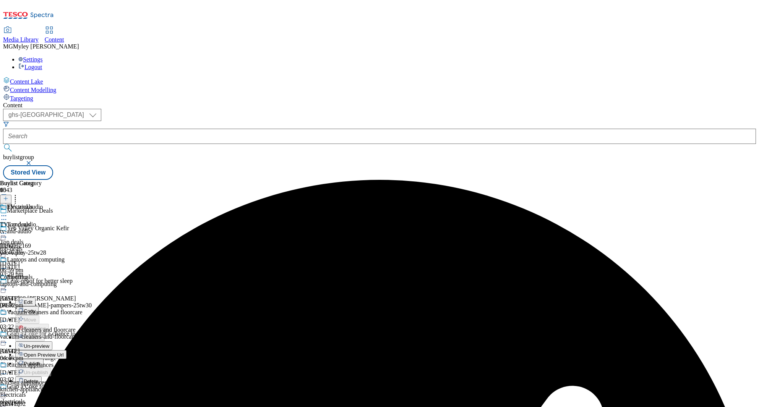
click at [41, 361] on span "Publish" at bounding box center [32, 364] width 17 height 6
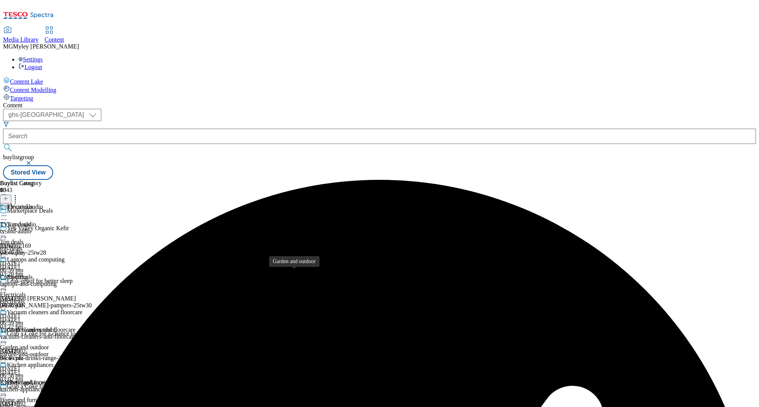
click at [56, 327] on span "Garden and outdoor" at bounding box center [31, 331] width 49 height 8
click at [8, 335] on icon at bounding box center [4, 339] width 8 height 8
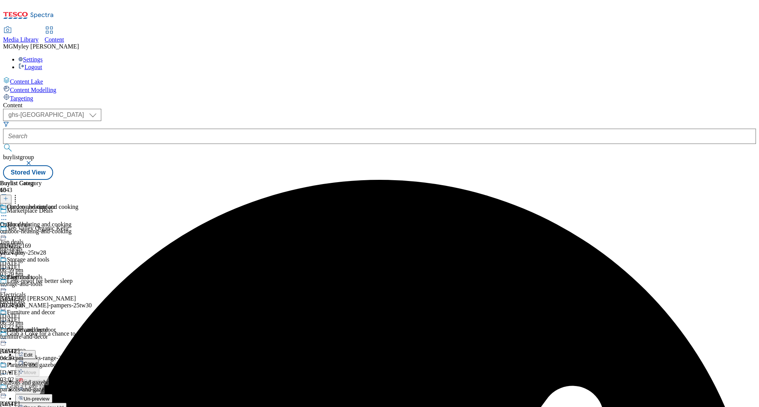
scroll to position [127, 0]
click at [60, 380] on div "Home and furniture Home and furniture home-accessories 26 Aug 2025 06:58 pm" at bounding box center [30, 406] width 60 height 53
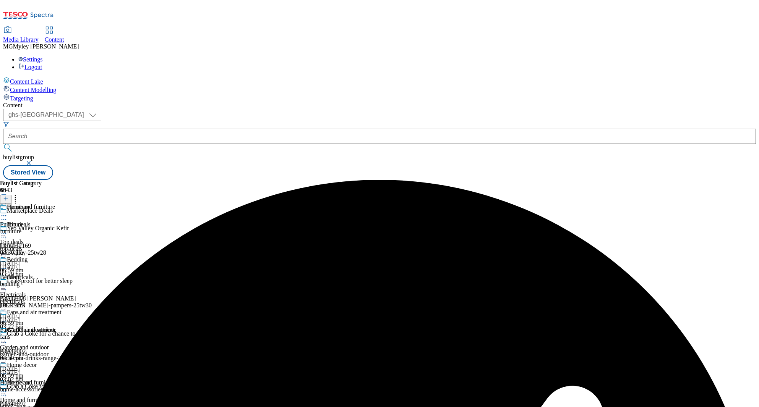
click at [8, 388] on icon at bounding box center [4, 392] width 8 height 8
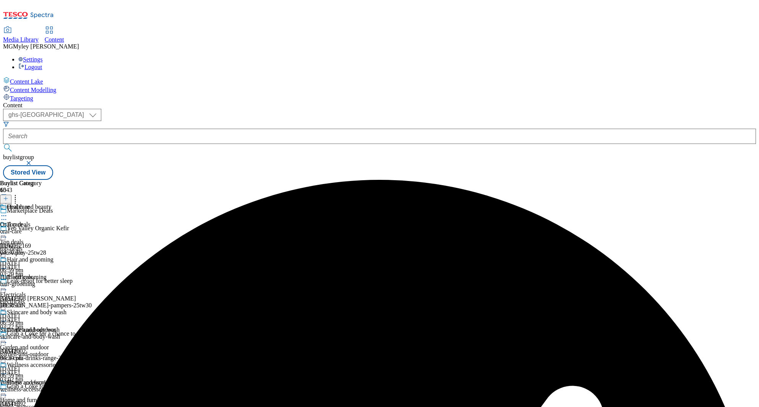
scroll to position [282, 0]
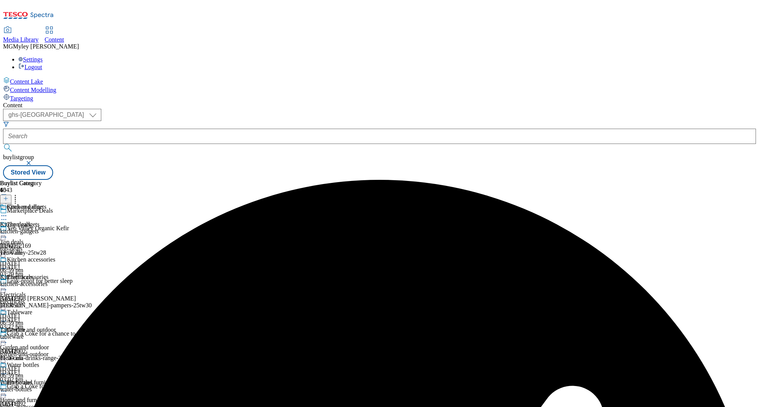
scroll to position [437, 0]
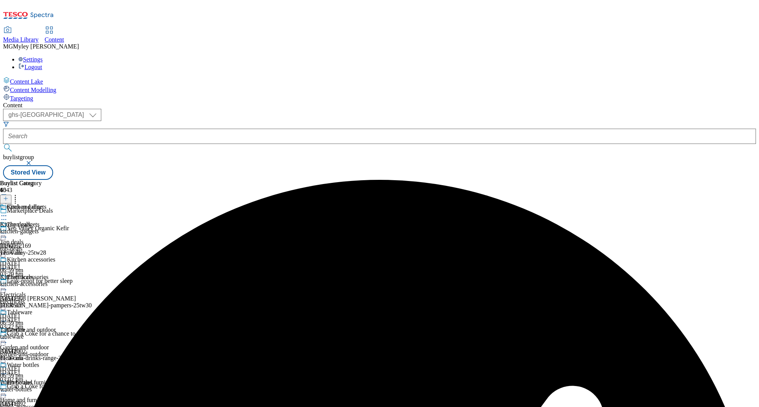
scroll to position [535, 0]
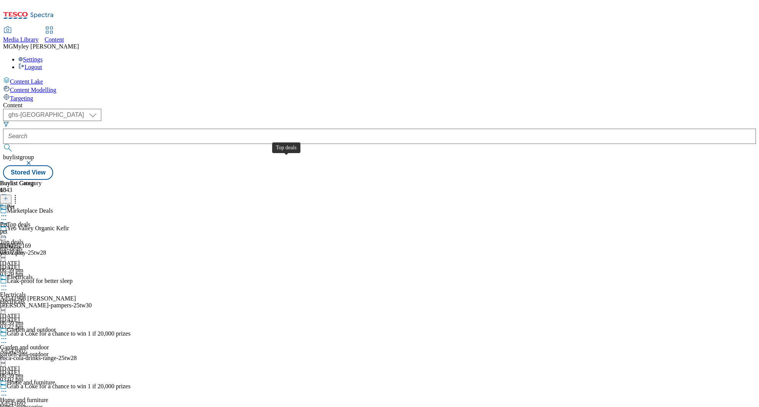
click at [24, 239] on div "Top deals" at bounding box center [12, 242] width 24 height 7
click at [8, 230] on icon at bounding box center [4, 234] width 8 height 8
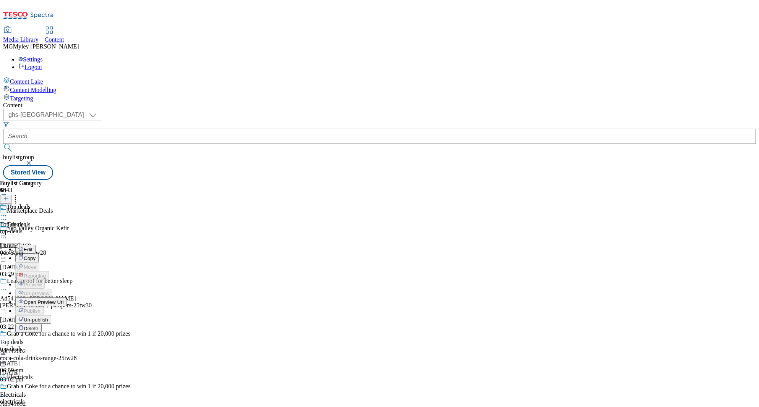
click at [32, 247] on span "Edit" at bounding box center [28, 250] width 9 height 6
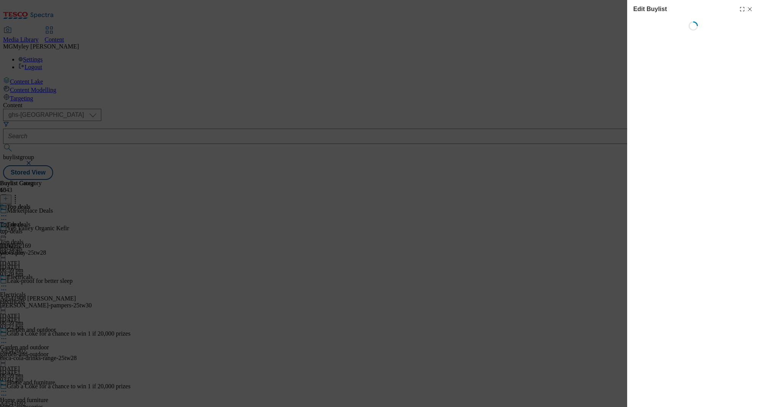
select select "evergreen"
select select "Banner"
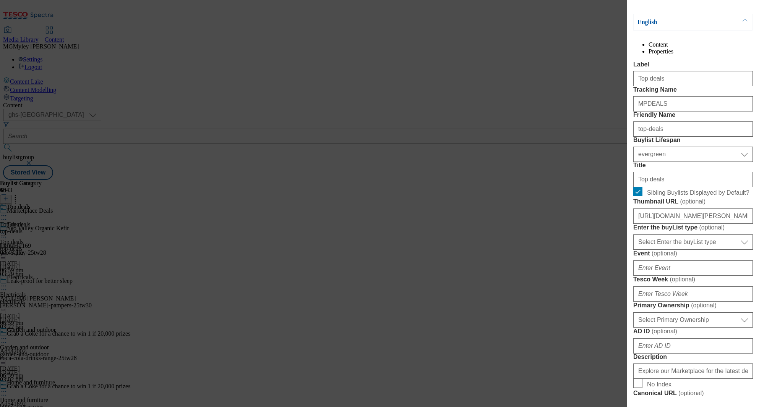
scroll to position [65, 0]
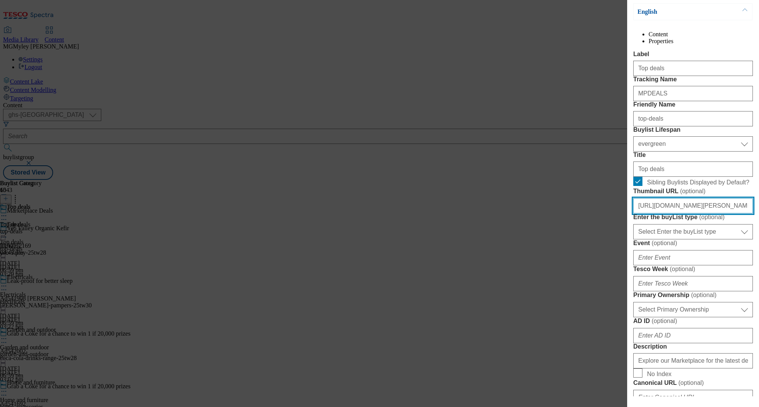
click at [675, 214] on input "https://digitalcontent.api.tesco.com/v2/media/ghs-mktg/06509cb8-6c27-4ba0-bd58-…" at bounding box center [693, 205] width 120 height 15
paste input "4af3017a-cc91-4a71-a3fe-bae7d378b51f/2521-BLthumb-246-TopPick"
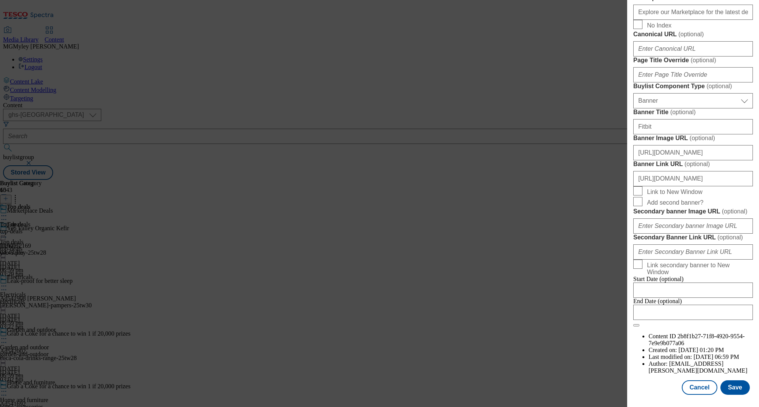
scroll to position [697, 0]
type input "https://digitalcontent.api.tesco.com/v2/media/ghs-mktg/4af3017a-cc91-4a71-a3fe-…"
click at [706, 145] on input "https://digitalcontent.api.tesco.com/v2/media/ghs-mktg/5e149244-7b79-477a-b749-…" at bounding box center [693, 152] width 120 height 15
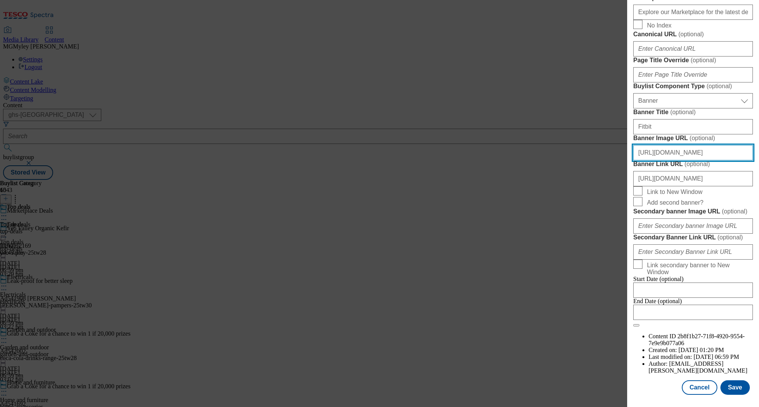
click at [706, 145] on input "https://digitalcontent.api.tesco.com/v2/media/ghs-mktg/5e149244-7b79-477a-b749-…" at bounding box center [693, 152] width 120 height 15
paste input "fab3e54f-82da-48f2-8922-2dff35346746/MP-Hubpage_-Header-1390x392_May"
type input "https://digitalcontent.api.tesco.com/v2/media/ghs-mktg/fab3e54f-82da-48f2-8922-…"
click at [738, 386] on button "Save" at bounding box center [734, 388] width 29 height 15
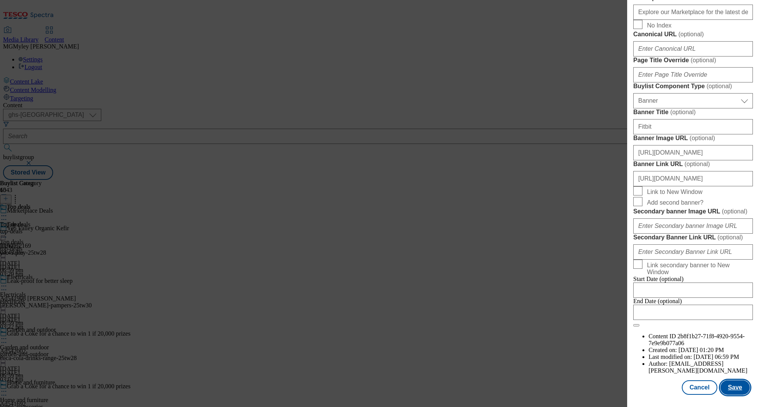
scroll to position [0, 0]
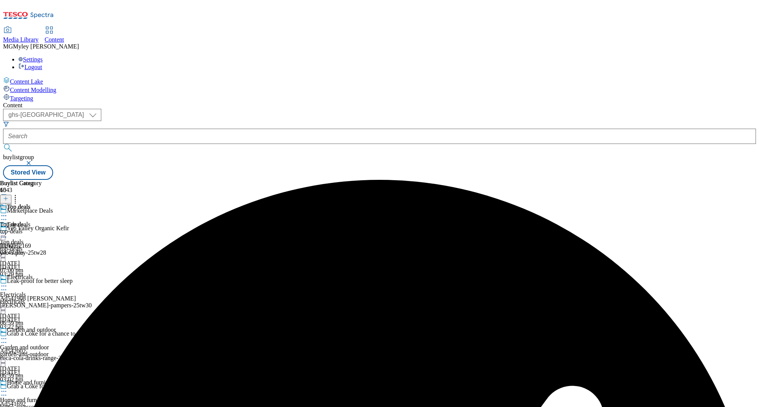
click at [8, 230] on icon at bounding box center [4, 234] width 8 height 8
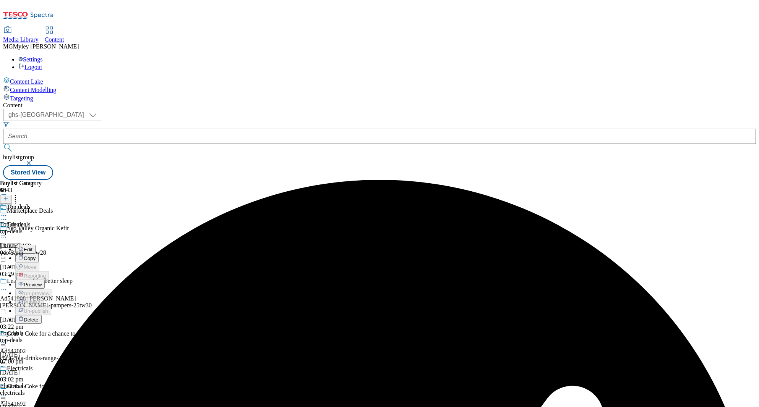
click at [42, 282] on span "Preview" at bounding box center [33, 285] width 18 height 6
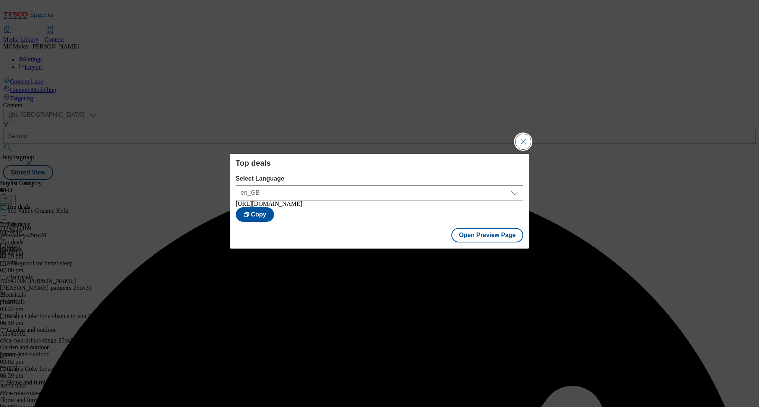
click at [524, 141] on button "Close Modal" at bounding box center [523, 141] width 15 height 15
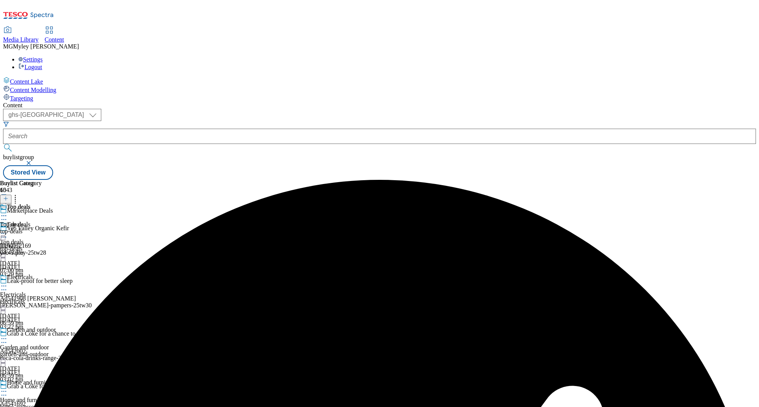
click at [60, 274] on div "Electricals" at bounding box center [30, 283] width 60 height 18
click at [8, 282] on icon at bounding box center [4, 286] width 8 height 8
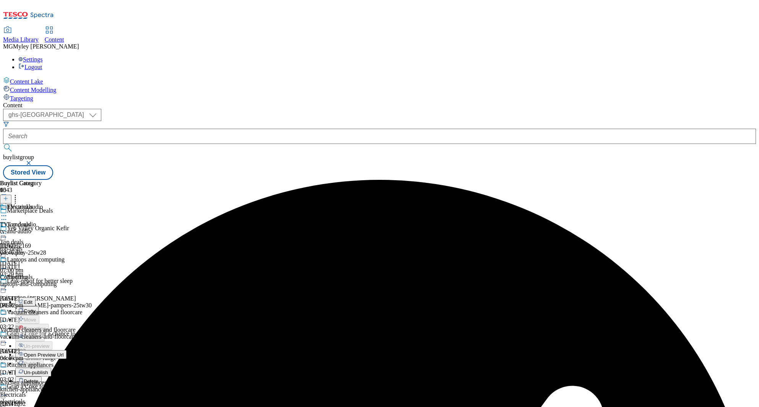
click at [36, 298] on button "Edit" at bounding box center [25, 302] width 20 height 9
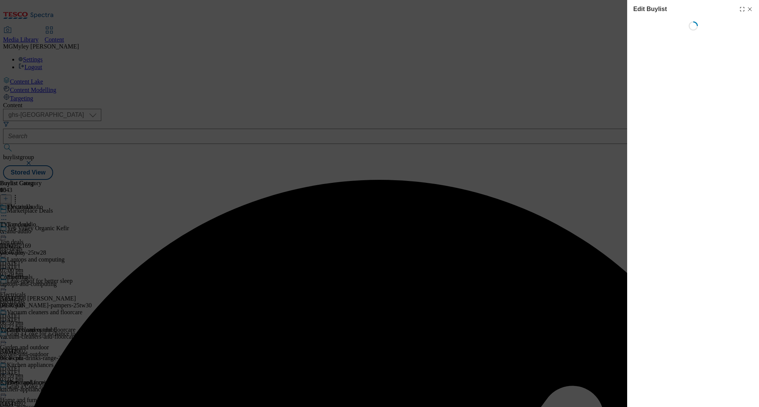
select select "evergreen"
select select "Banner"
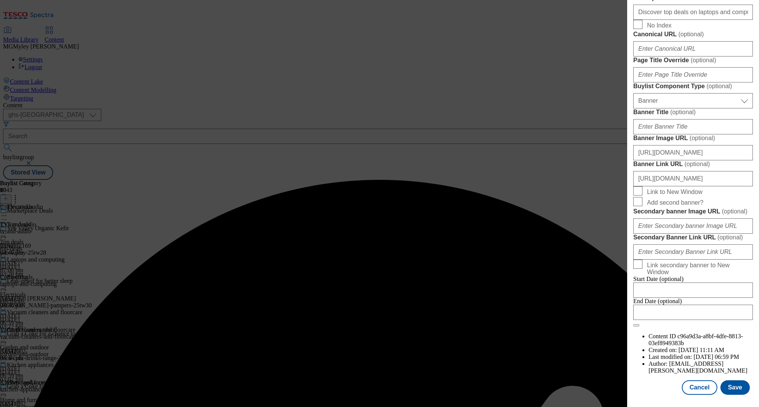
scroll to position [623, 0]
click at [676, 161] on div "Banner Image URL ( optional ) https://digitalcontent.api.tesco.com/v2/media/ghs…" at bounding box center [693, 148] width 120 height 26
click at [676, 161] on input "https://digitalcontent.api.tesco.com/v2/media/ghs-mktg/5e149244-7b79-477a-b749-…" at bounding box center [693, 152] width 120 height 15
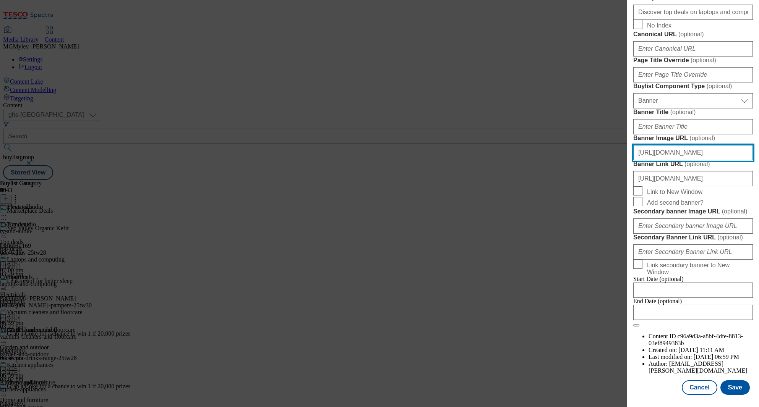
click at [676, 161] on input "https://digitalcontent.api.tesco.com/v2/media/ghs-mktg/5e149244-7b79-477a-b749-…" at bounding box center [693, 152] width 120 height 15
paste input "fab3e54f-82da-48f2-8922-2dff35346746/MP-Hubpage_-Header-1390x392_May"
type input "https://digitalcontent.api.tesco.com/v2/media/ghs-mktg/fab3e54f-82da-48f2-8922-…"
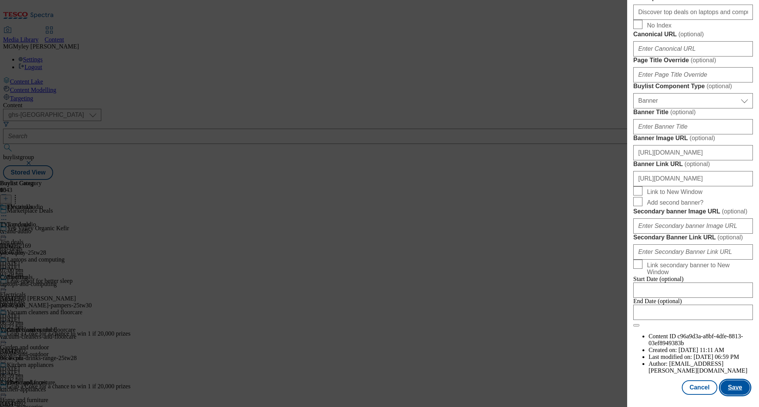
click at [737, 388] on button "Save" at bounding box center [734, 388] width 29 height 15
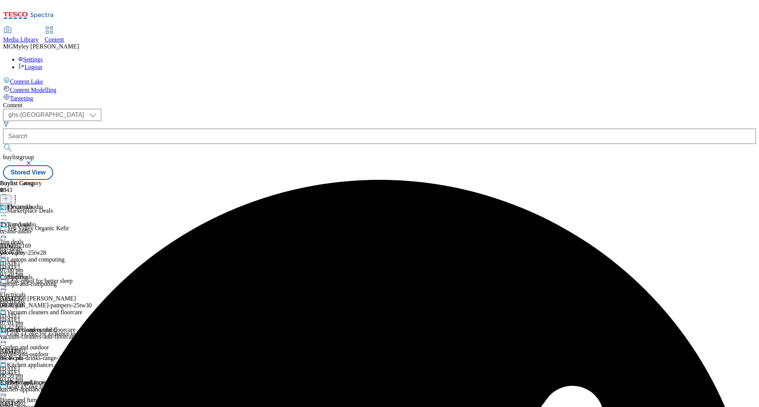
click at [60, 351] on div "garden-and-outdoor" at bounding box center [30, 354] width 60 height 7
click at [8, 335] on icon at bounding box center [4, 339] width 8 height 8
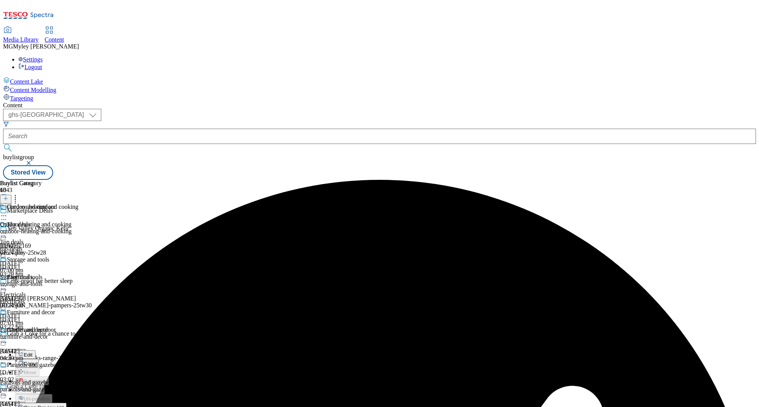
click at [36, 350] on button "Edit" at bounding box center [25, 354] width 20 height 9
select select "evergreen"
select select "Banner"
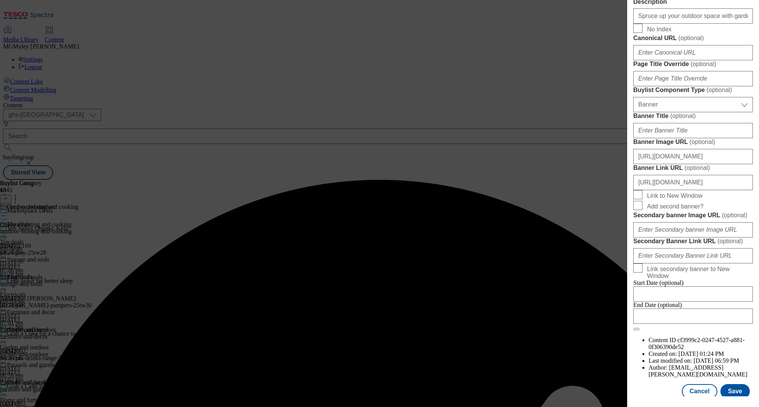
scroll to position [697, 0]
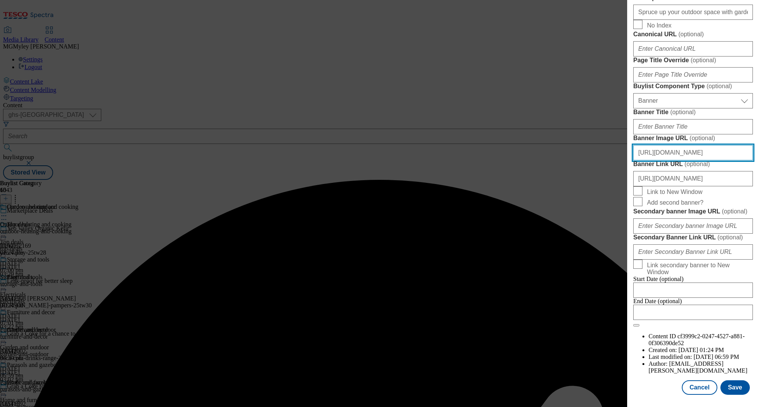
click at [704, 145] on input "https://digitalcontent.api.tesco.com/v2/media/ghs-mktg/5e149244-7b79-477a-b749-…" at bounding box center [693, 152] width 120 height 15
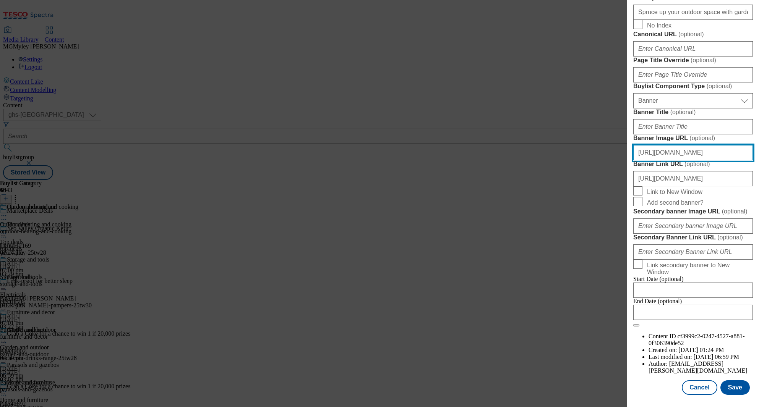
paste input "fab3e54f-82da-48f2-8922-2dff35346746/MP-Hubpage_-Header-1390x392_May"
type input "https://digitalcontent.api.tesco.com/v2/media/ghs-mktg/fab3e54f-82da-48f2-8922-…"
click at [729, 386] on button "Save" at bounding box center [734, 388] width 29 height 15
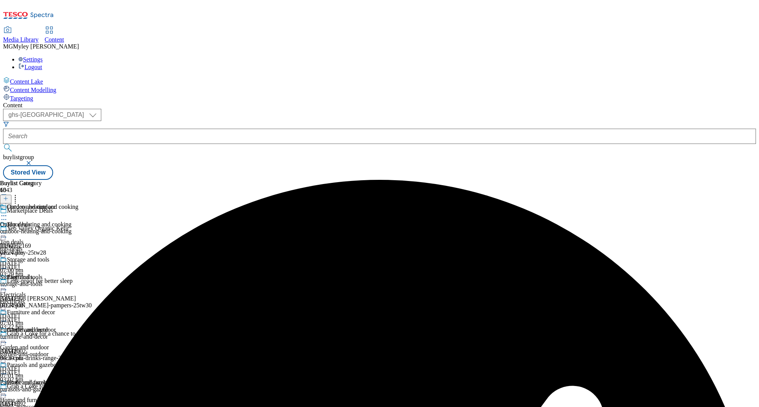
scroll to position [182, 0]
click at [60, 404] on div "home-accessories" at bounding box center [30, 407] width 60 height 7
click at [8, 388] on icon at bounding box center [4, 392] width 8 height 8
click at [36, 403] on button "Edit" at bounding box center [25, 407] width 20 height 9
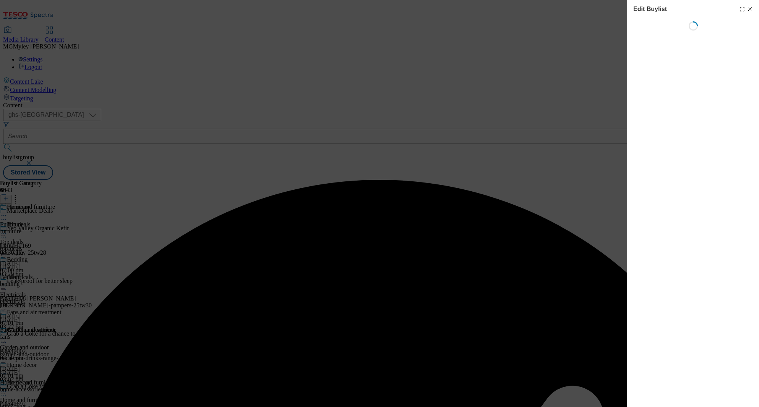
select select "evergreen"
select select "Banner"
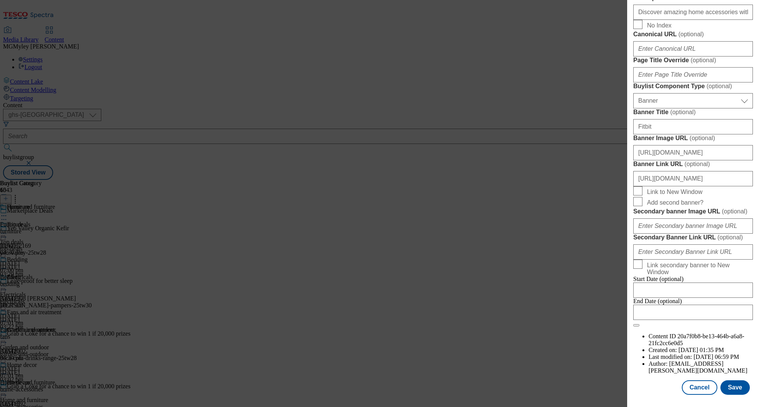
scroll to position [697, 0]
click at [689, 145] on input "https://digitalcontent.api.tesco.com/v2/media/ghs-mktg/5e149244-7b79-477a-b749-…" at bounding box center [693, 152] width 120 height 15
paste input "fab3e54f-82da-48f2-8922-2dff35346746/MP-Hubpage_-Header-1390x392_May"
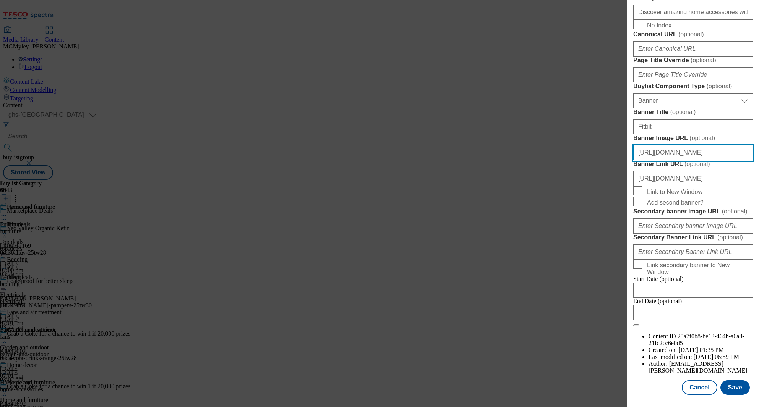
scroll to position [0, 187]
type input "https://digitalcontent.api.tesco.com/v2/media/ghs-mktg/fab3e54f-82da-48f2-8922-…"
click at [736, 397] on div "Edit Buylist Tags 1 tags selected buylist English Content Properties Label Home…" at bounding box center [693, 198] width 132 height 397
click at [734, 388] on button "Save" at bounding box center [734, 388] width 29 height 15
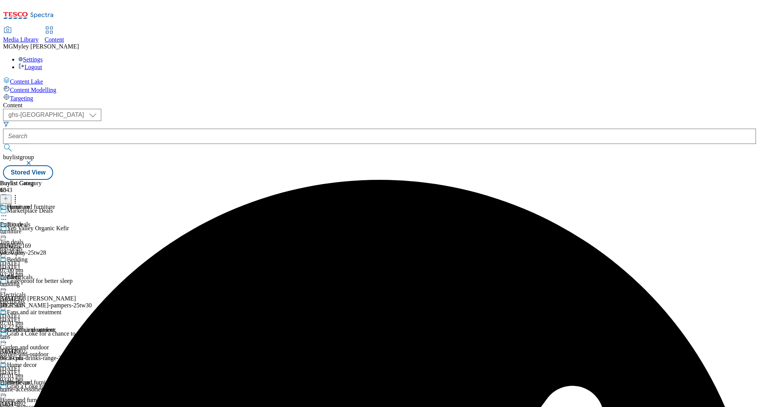
scroll to position [294, 0]
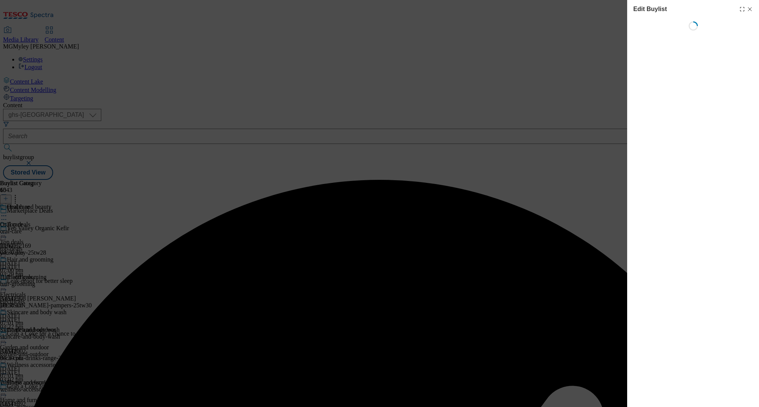
select select "evergreen"
select select "Banner"
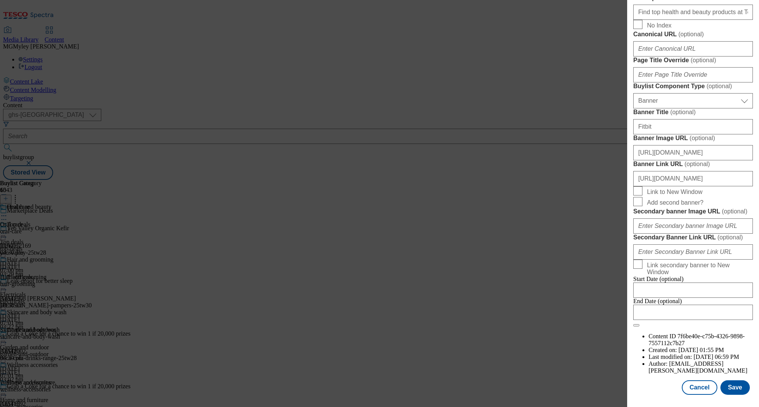
scroll to position [697, 0]
click at [693, 145] on input "https://digitalcontent.api.tesco.com/v2/media/ghs-mktg/5e149244-7b79-477a-b749-…" at bounding box center [693, 152] width 120 height 15
paste input "fab3e54f-82da-48f2-8922-2dff35346746/MP-Hubpage_-Header-1390x392_May"
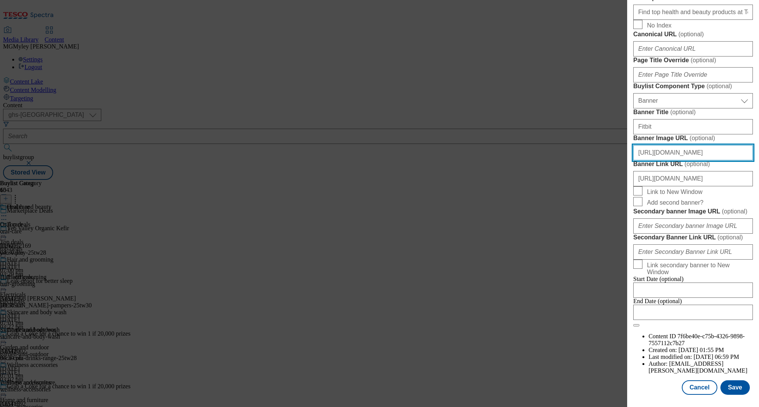
scroll to position [0, 187]
type input "https://digitalcontent.api.tesco.com/v2/media/ghs-mktg/fab3e54f-82da-48f2-8922-…"
click at [734, 388] on button "Save" at bounding box center [734, 388] width 29 height 15
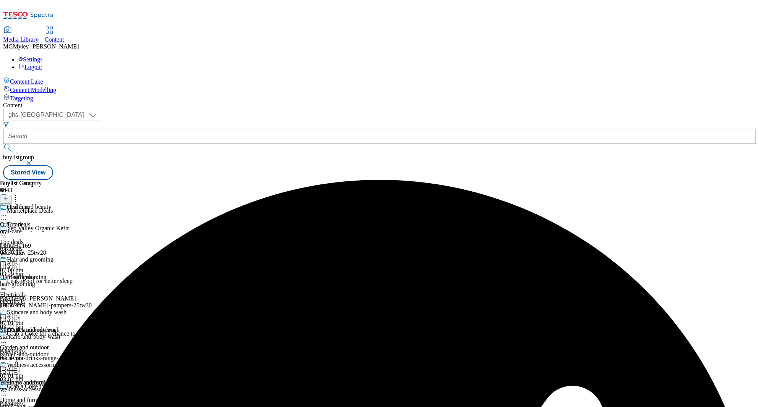
scroll to position [258, 0]
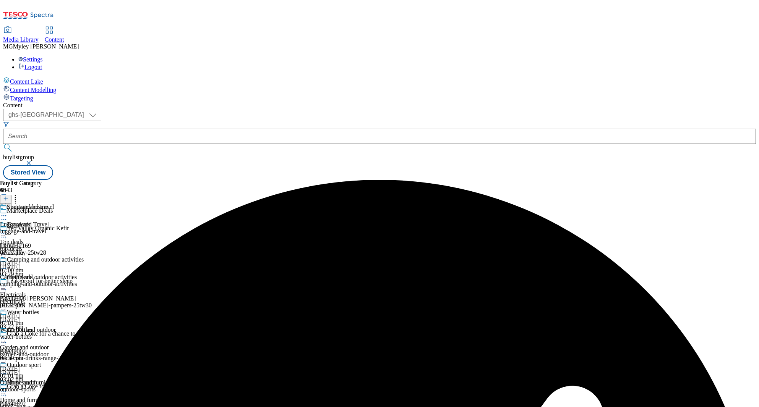
select select "evergreen"
select select "Banner"
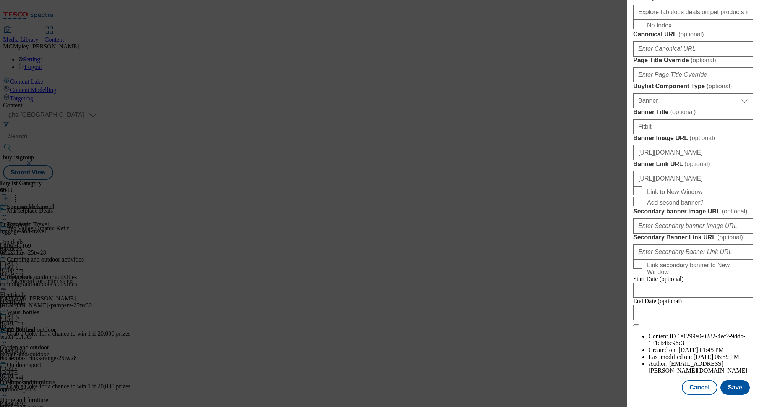
scroll to position [570, 0]
click at [682, 161] on input "https://digitalcontent.api.tesco.com/v2/media/ghs-mktg/5e149244-7b79-477a-b749-…" at bounding box center [693, 152] width 120 height 15
paste input "fab3e54f-82da-48f2-8922-2dff35346746/MP-Hubpage_-Header-1390x392_May"
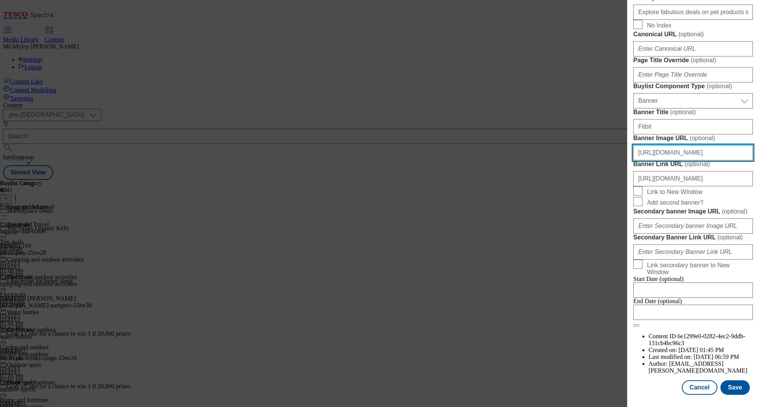
scroll to position [697, 0]
type input "https://digitalcontent.api.tesco.com/v2/media/ghs-mktg/fab3e54f-82da-48f2-8922-…"
click at [736, 392] on button "Save" at bounding box center [734, 388] width 29 height 15
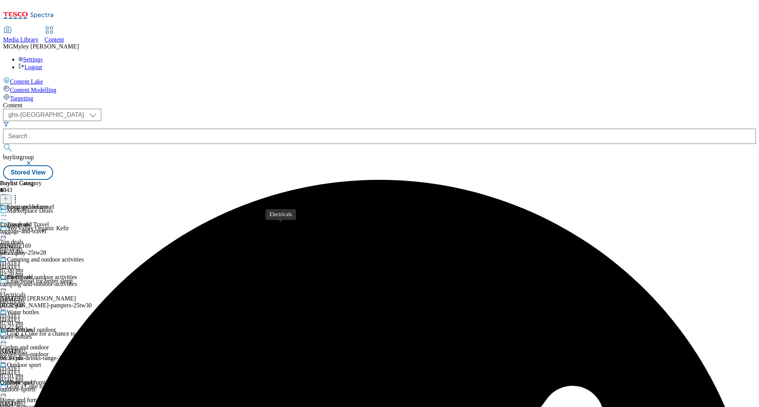
scroll to position [335, 0]
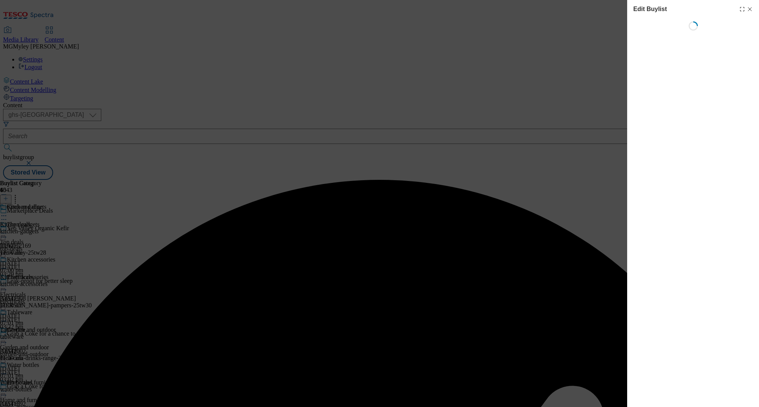
select select "evergreen"
select select "Banner"
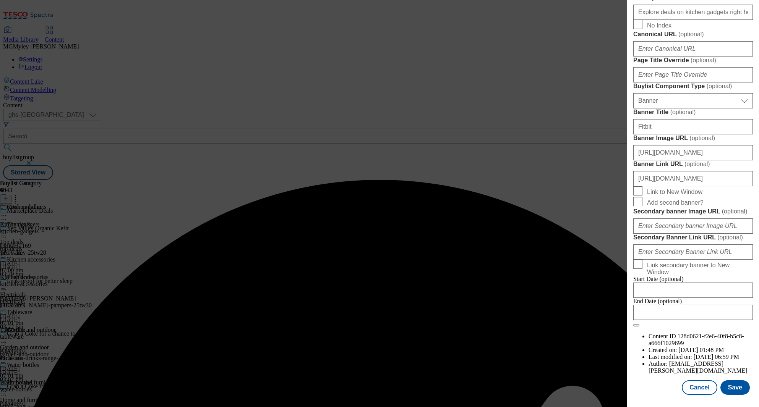
scroll to position [697, 0]
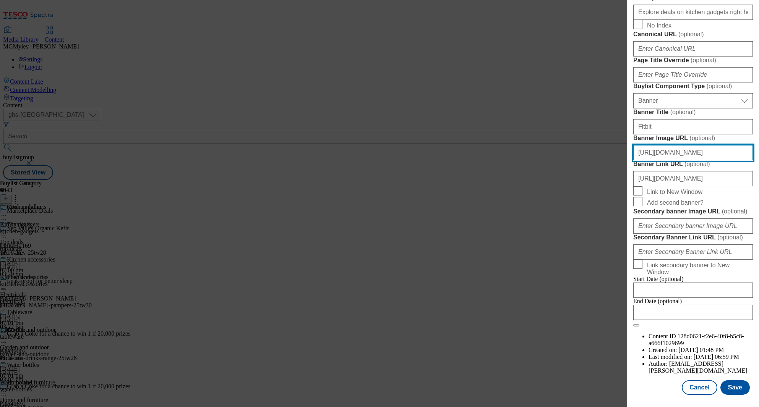
click at [695, 145] on input "https://digitalcontent.api.tesco.com/v2/media/ghs-mktg/5e149244-7b79-477a-b749-…" at bounding box center [693, 152] width 120 height 15
paste input "fab3e54f-82da-48f2-8922-2dff35346746/MP-Hubpage_-Header-1390x392_May"
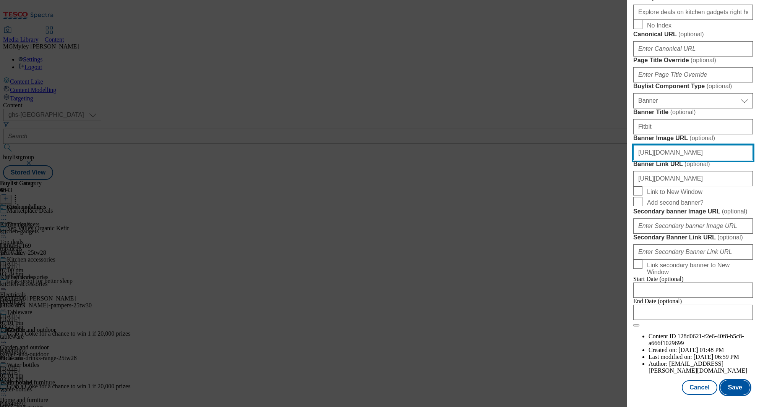
type input "https://digitalcontent.api.tesco.com/v2/media/ghs-mktg/fab3e54f-82da-48f2-8922-…"
click at [735, 388] on button "Save" at bounding box center [734, 388] width 29 height 15
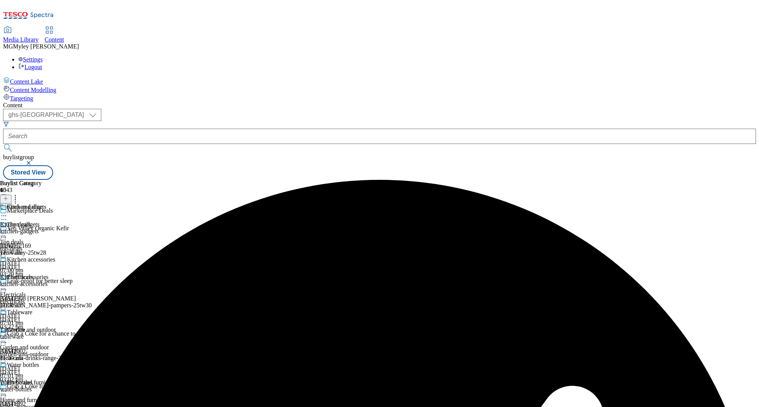
scroll to position [444, 0]
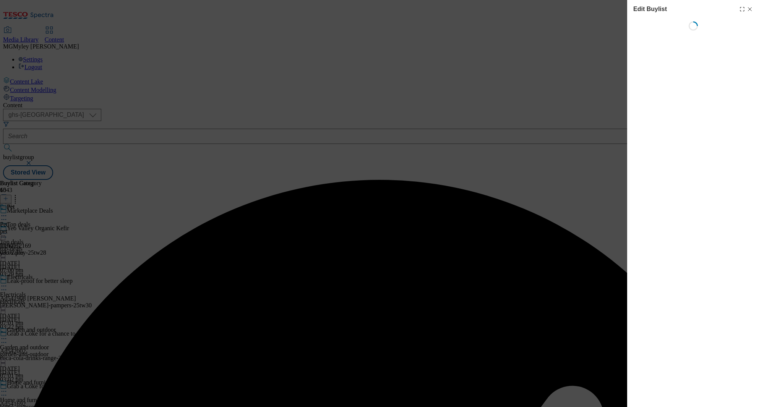
select select "evergreen"
select select "Banner"
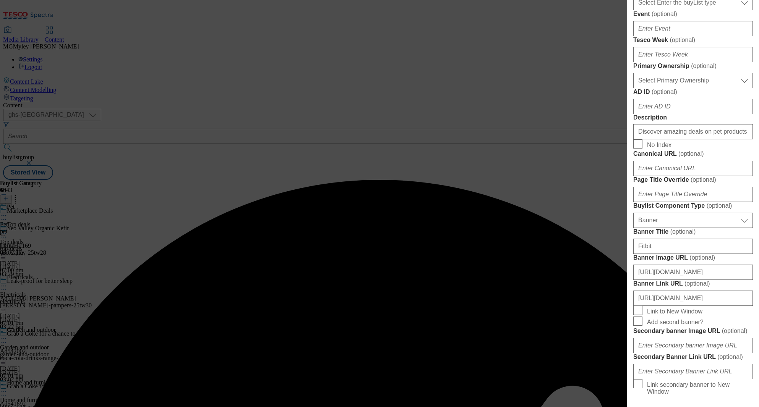
scroll to position [362, 0]
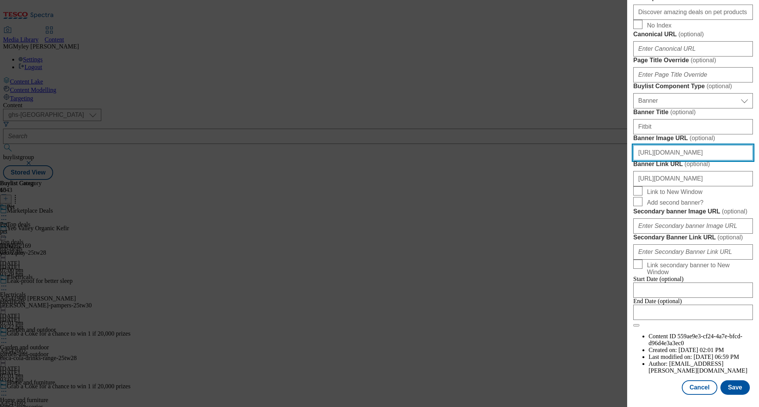
click at [711, 145] on input "https://digitalcontent.api.tesco.com/v2/media/ghs-mktg/5e149244-7b79-477a-b749-…" at bounding box center [693, 152] width 120 height 15
paste input "fab3e54f-82da-48f2-8922-2dff35346746/MP-Hubpage_-Header-1390x392_May"
type input "https://digitalcontent.api.tesco.com/v2/media/ghs-mktg/fab3e54f-82da-48f2-8922-…"
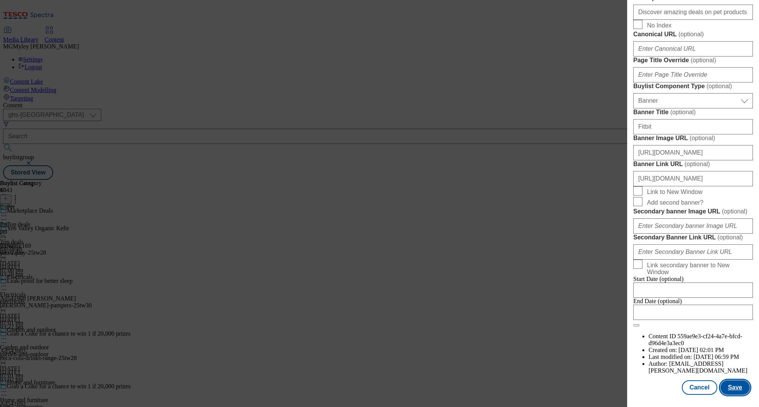
click at [728, 389] on button "Save" at bounding box center [734, 388] width 29 height 15
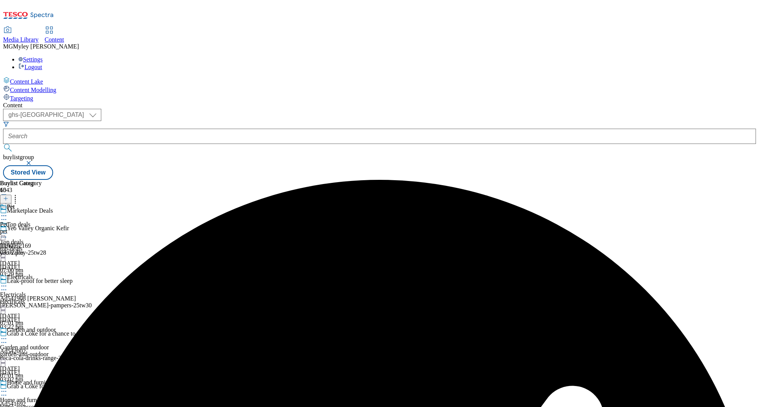
click at [60, 298] on div "electricals" at bounding box center [30, 301] width 60 height 7
click at [8, 282] on icon at bounding box center [4, 286] width 8 height 8
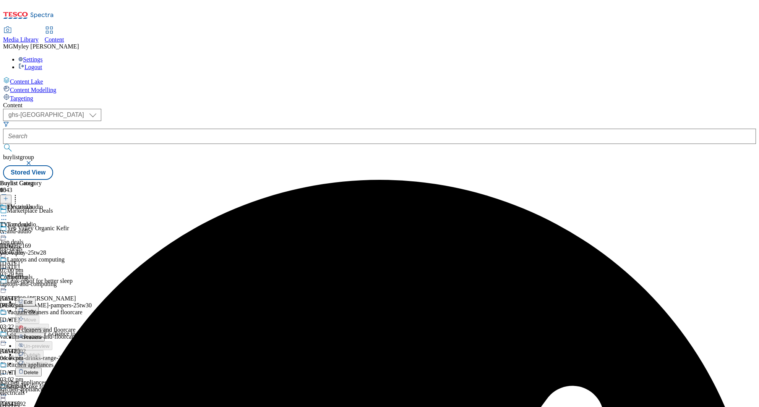
click at [60, 333] on li "Preview" at bounding box center [37, 337] width 45 height 9
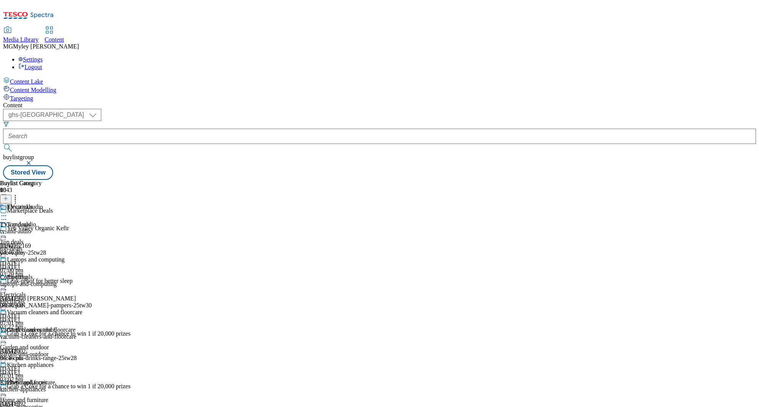
click at [8, 282] on icon at bounding box center [4, 286] width 8 height 8
click at [42, 335] on span "Preview" at bounding box center [33, 338] width 18 height 6
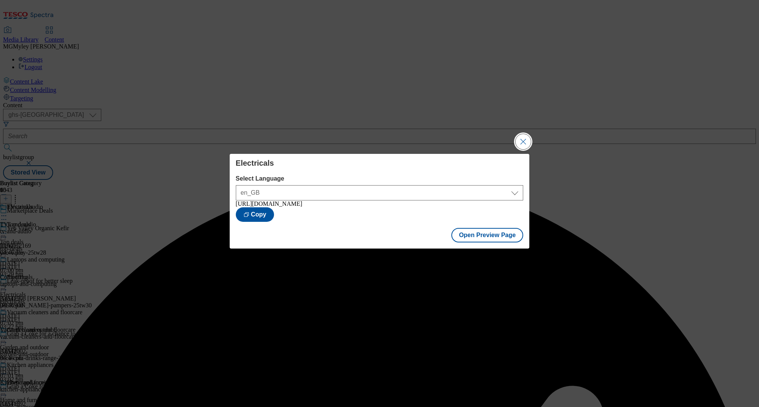
click at [524, 143] on button "Close Modal" at bounding box center [523, 141] width 15 height 15
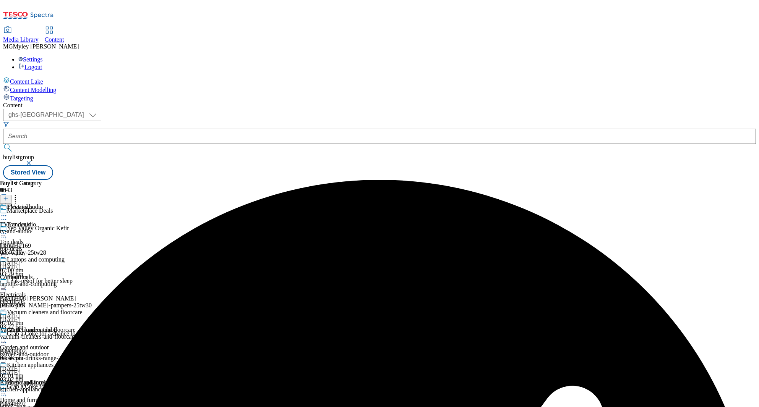
click at [60, 327] on div "Garden and outdoor" at bounding box center [30, 336] width 60 height 18
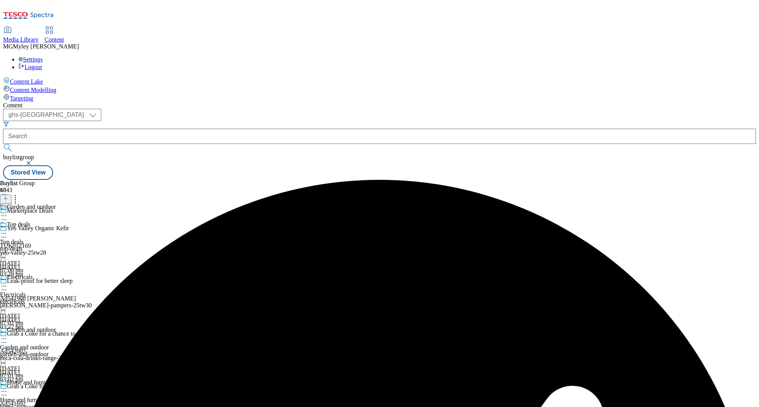
click at [8, 335] on icon at bounding box center [4, 339] width 8 height 8
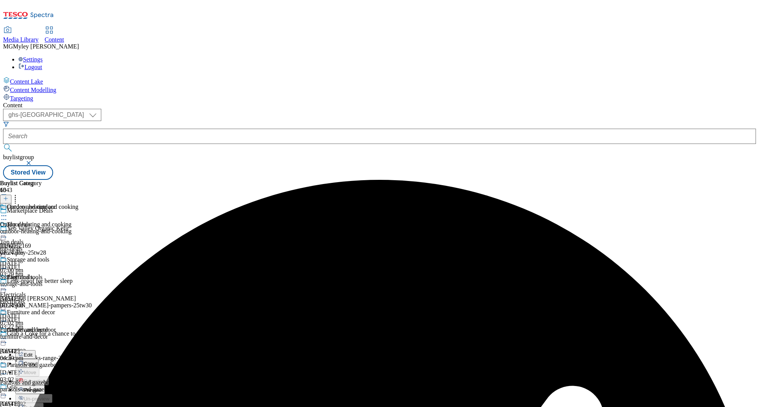
click at [42, 388] on span "Preview" at bounding box center [33, 391] width 18 height 6
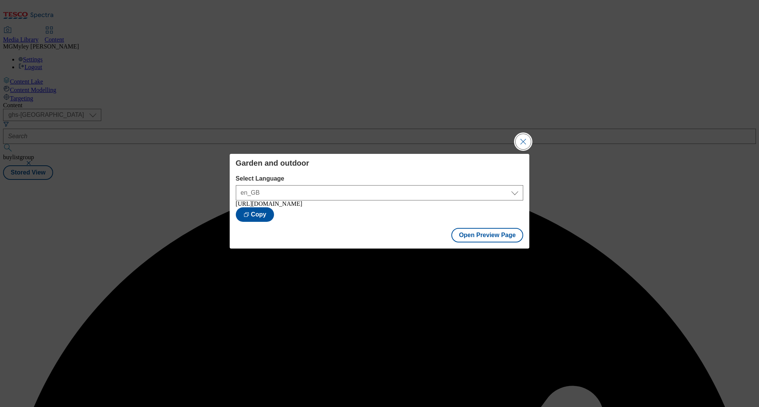
click at [526, 142] on button "Close Modal" at bounding box center [523, 141] width 15 height 15
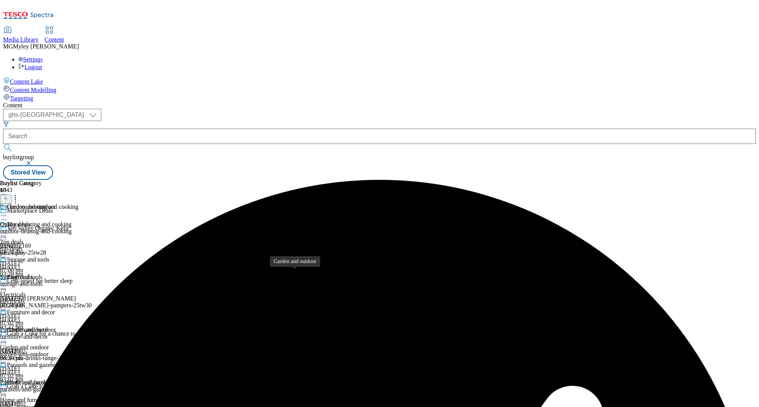
scroll to position [162, 0]
click at [60, 404] on div "home-accessories" at bounding box center [30, 407] width 60 height 7
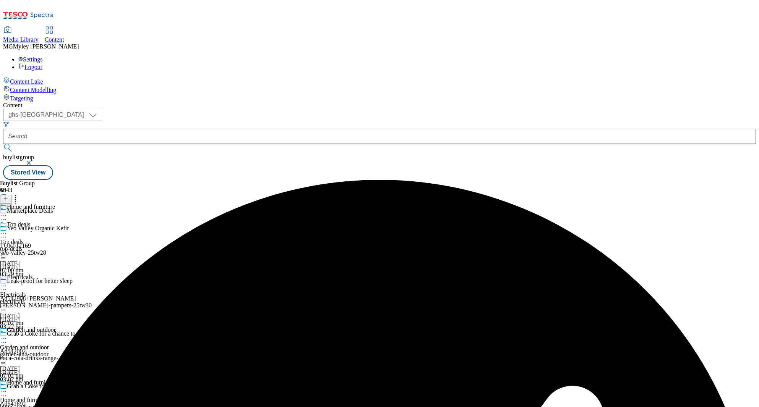
click at [8, 388] on icon at bounding box center [4, 392] width 8 height 8
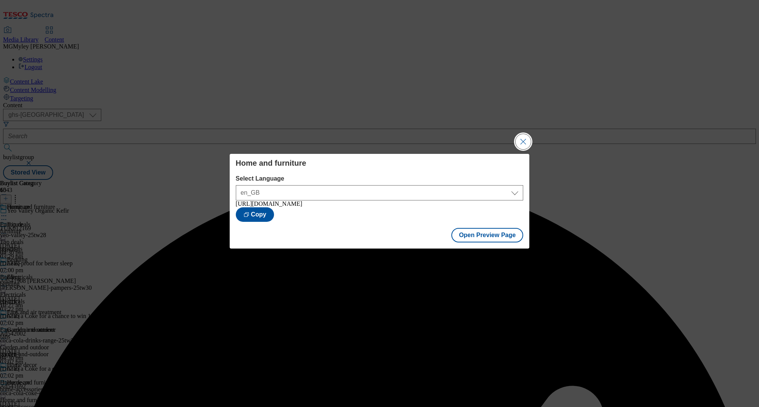
click at [521, 142] on button "Close Modal" at bounding box center [523, 141] width 15 height 15
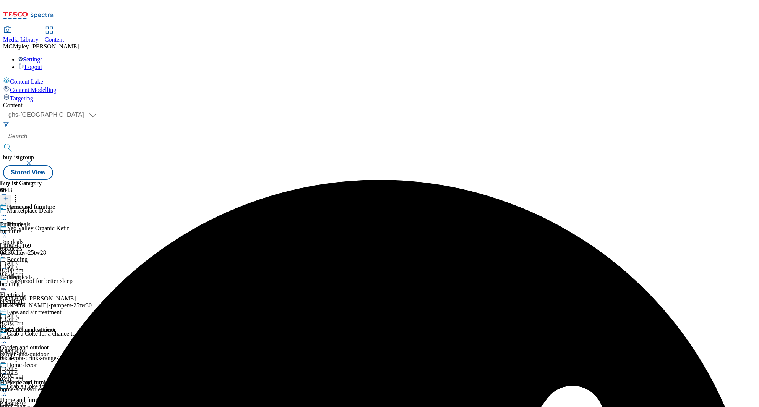
scroll to position [185, 0]
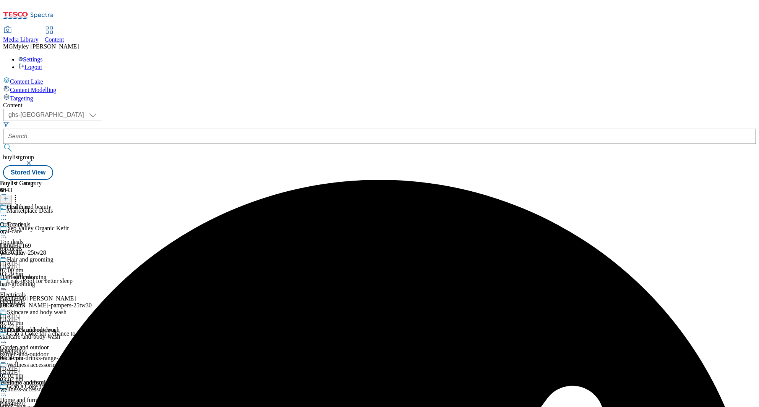
scroll to position [216, 0]
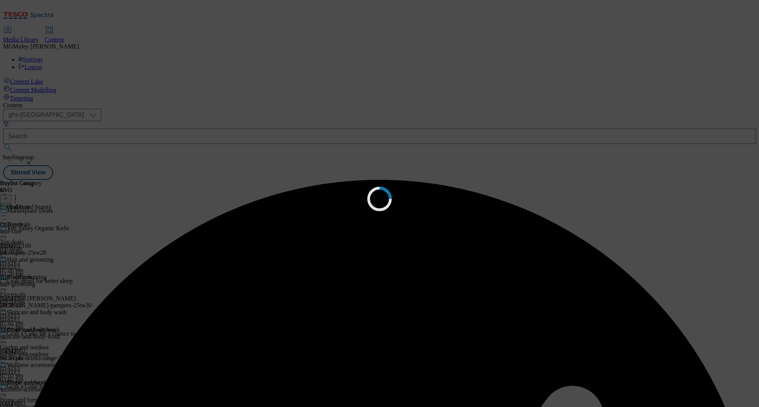
scroll to position [0, 0]
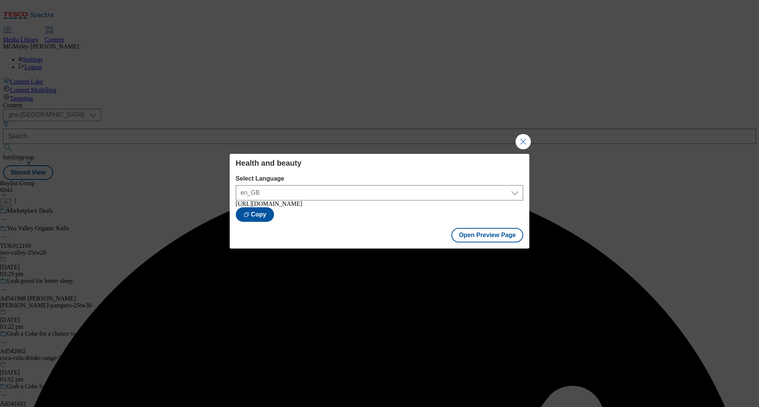
drag, startPoint x: 523, startPoint y: 143, endPoint x: 505, endPoint y: 151, distance: 19.9
click at [523, 143] on button "Close Modal" at bounding box center [523, 141] width 15 height 15
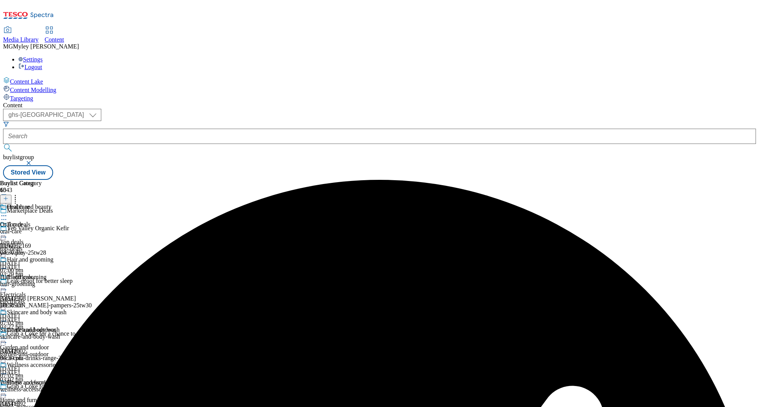
scroll to position [352, 0]
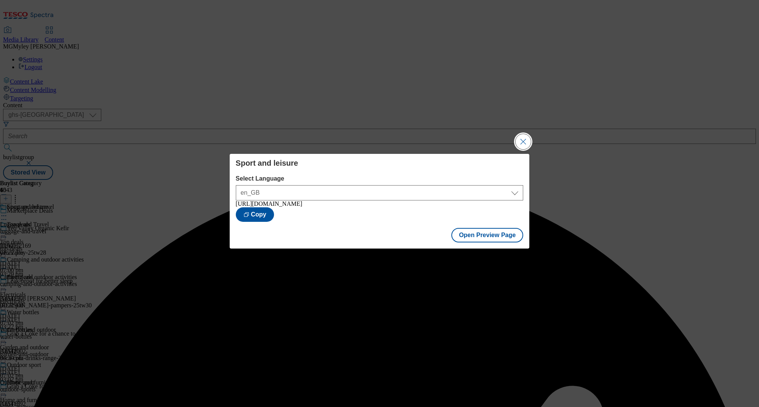
click at [523, 138] on button "Close Modal" at bounding box center [523, 141] width 15 height 15
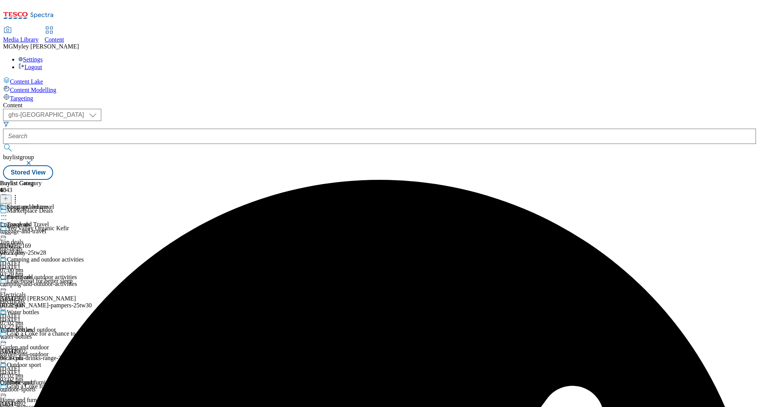
scroll to position [310, 0]
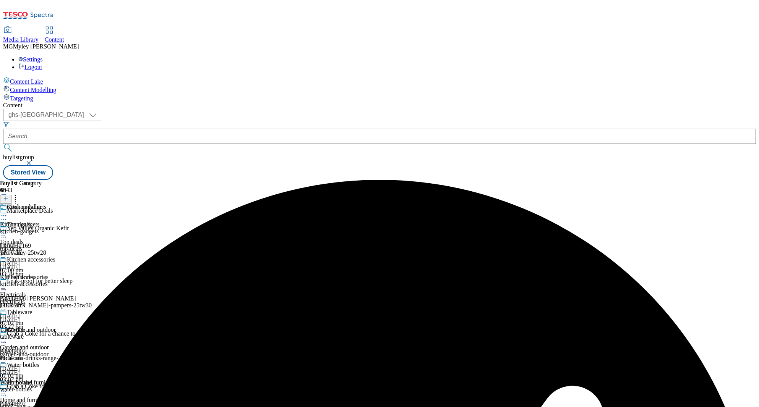
scroll to position [428, 0]
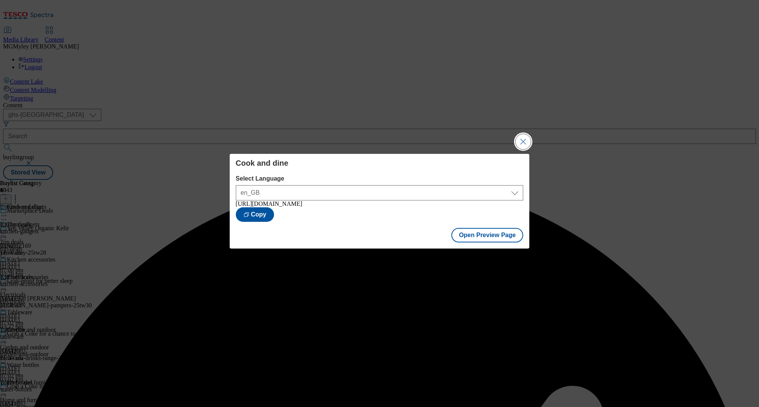
click at [527, 141] on button "Close Modal" at bounding box center [523, 141] width 15 height 15
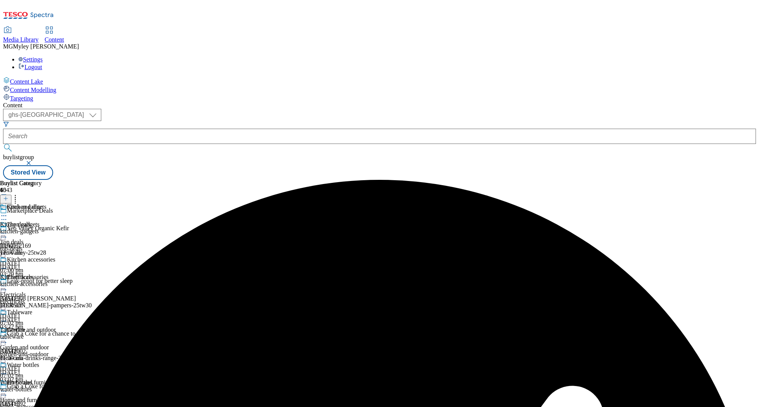
scroll to position [461, 0]
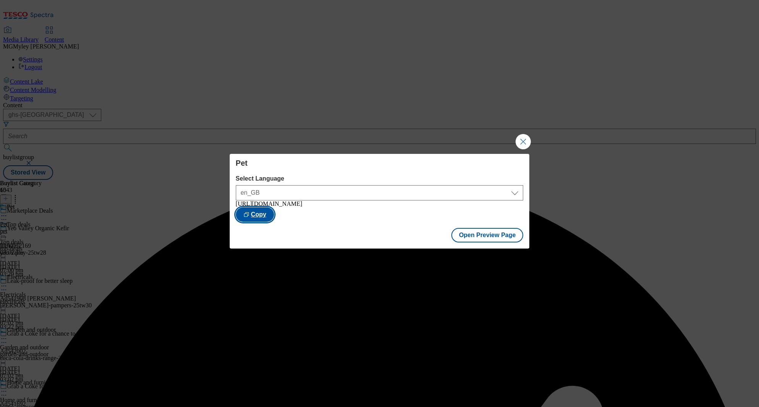
click at [274, 214] on button "Copy" at bounding box center [255, 215] width 38 height 15
click at [490, 234] on button "Open Preview Page" at bounding box center [487, 235] width 72 height 15
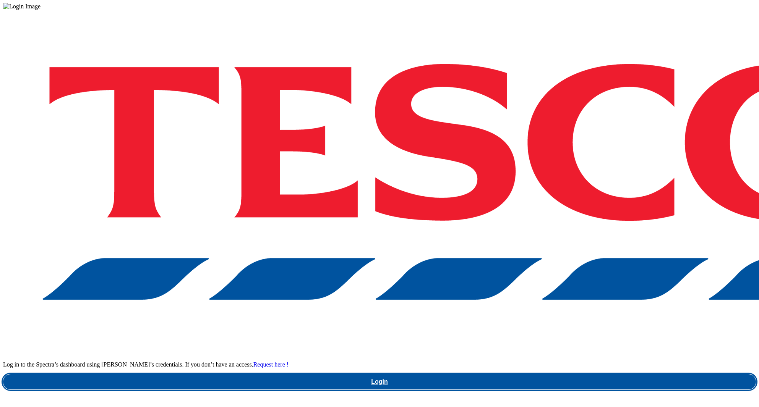
click at [540, 375] on link "Login" at bounding box center [379, 382] width 753 height 15
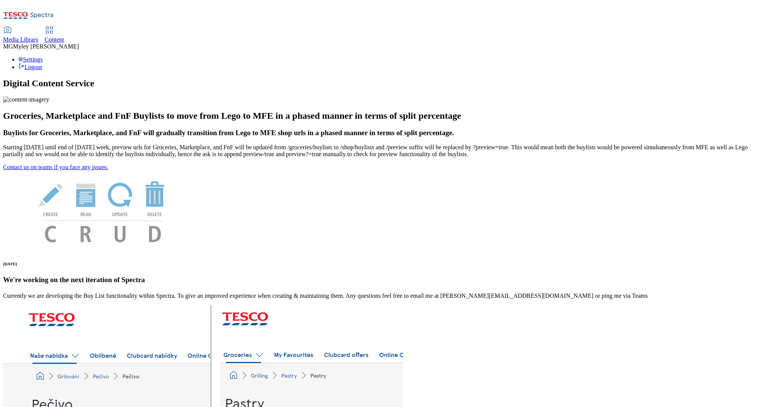
click at [124, 4] on div "Media Library Content MG Myley Grainge Lovick Settings Logout" at bounding box center [379, 37] width 753 height 68
click at [39, 36] on div "Media Library" at bounding box center [21, 39] width 36 height 7
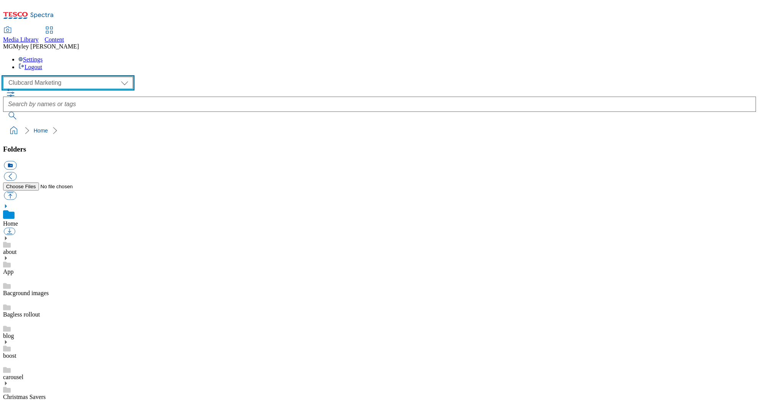
click at [47, 77] on select "Clubcard Marketing Dotcom UK GHS Marketing UK GHS ROI iGHS Marketing CE MCA CZ …" at bounding box center [68, 83] width 130 height 12
click at [56, 77] on select "Clubcard Marketing Dotcom UK GHS Marketing UK GHS ROI iGHS Marketing CE MCA CZ …" at bounding box center [68, 83] width 130 height 12
select select "flare-ghs-mktg"
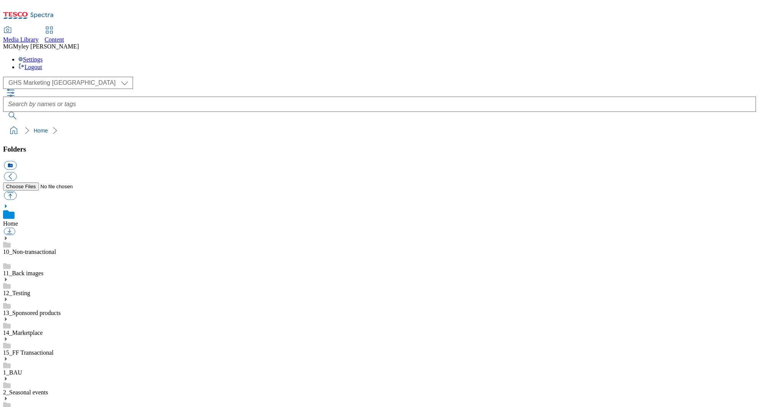
click at [74, 317] on div "14_Marketplace" at bounding box center [379, 327] width 753 height 20
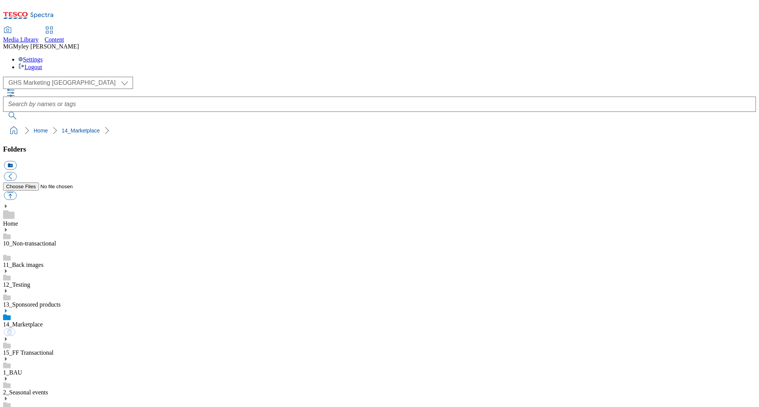
click at [8, 308] on icon at bounding box center [5, 310] width 5 height 5
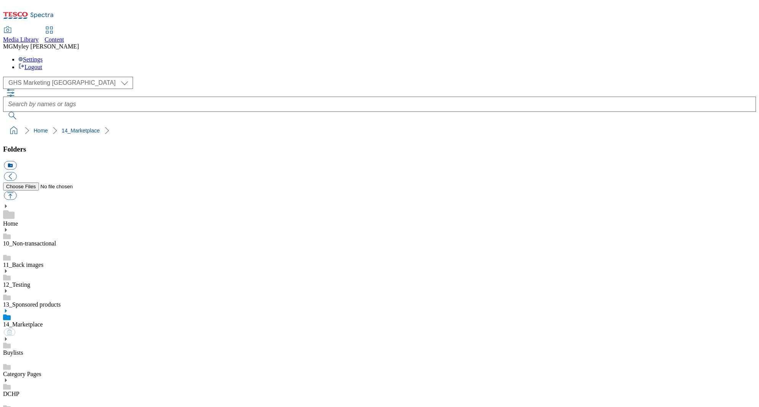
scroll to position [381, 0]
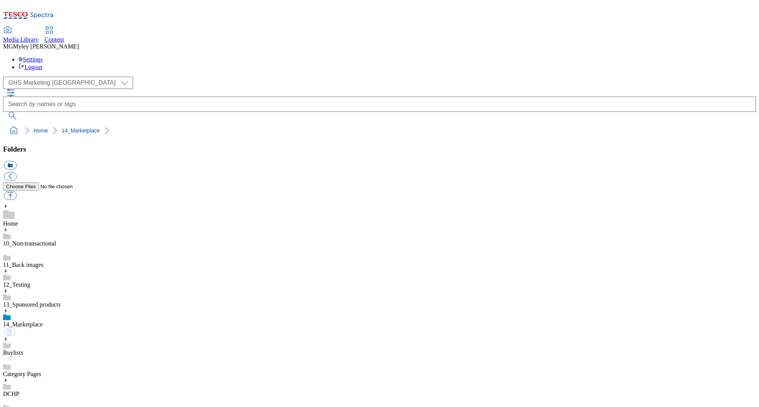
scroll to position [434, 0]
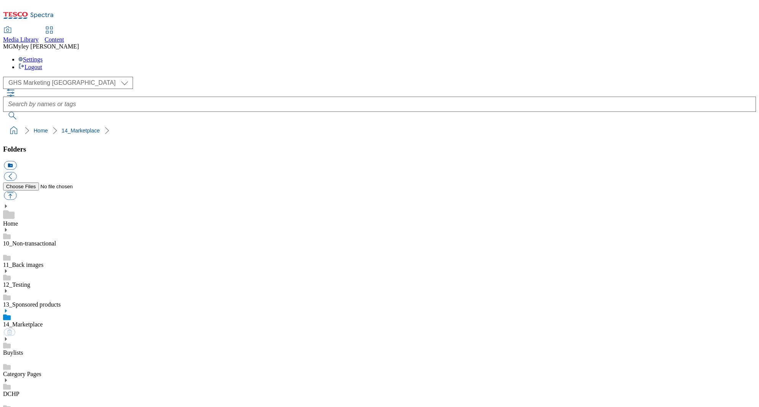
scroll to position [0, 0]
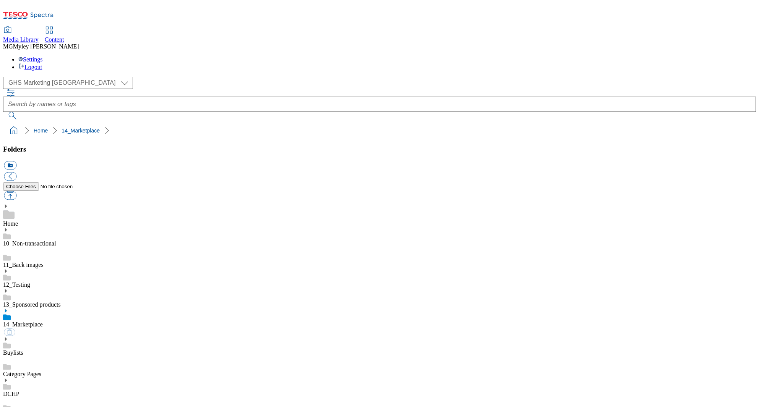
scroll to position [76, 0]
